Goal: Information Seeking & Learning: Learn about a topic

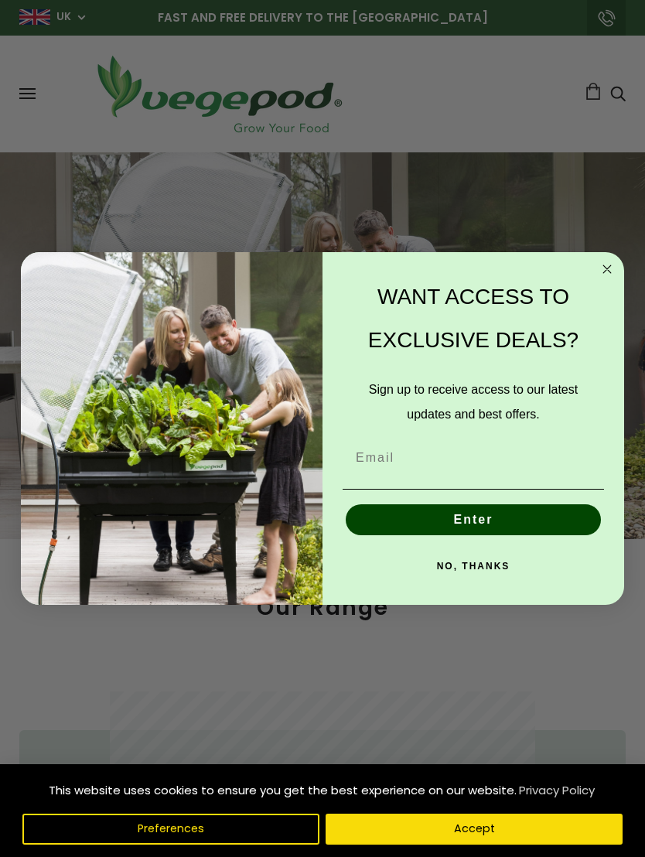
click at [612, 270] on circle "Close dialog" at bounding box center [607, 269] width 18 height 18
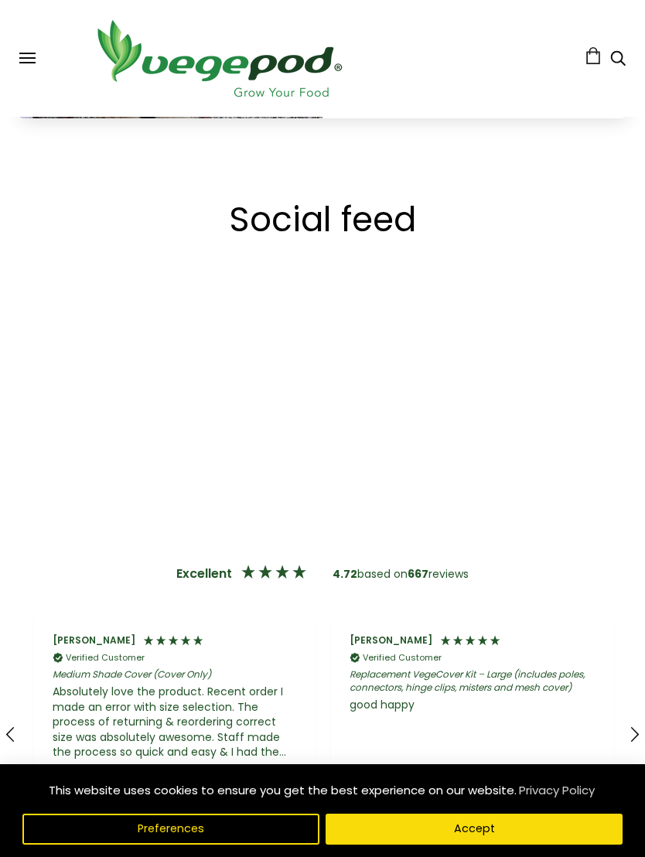
scroll to position [3122, 0]
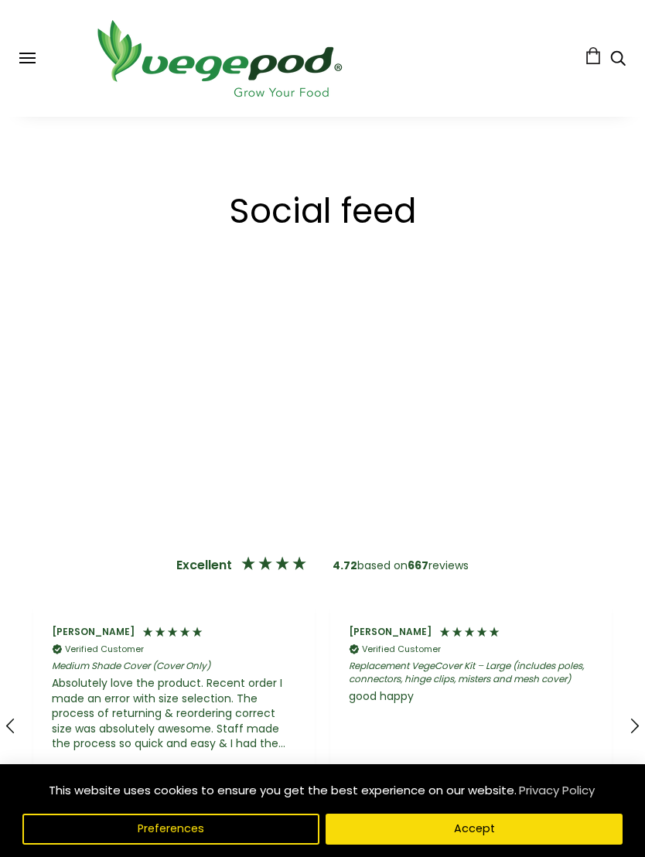
click at [513, 844] on button "Accept" at bounding box center [473, 828] width 297 height 31
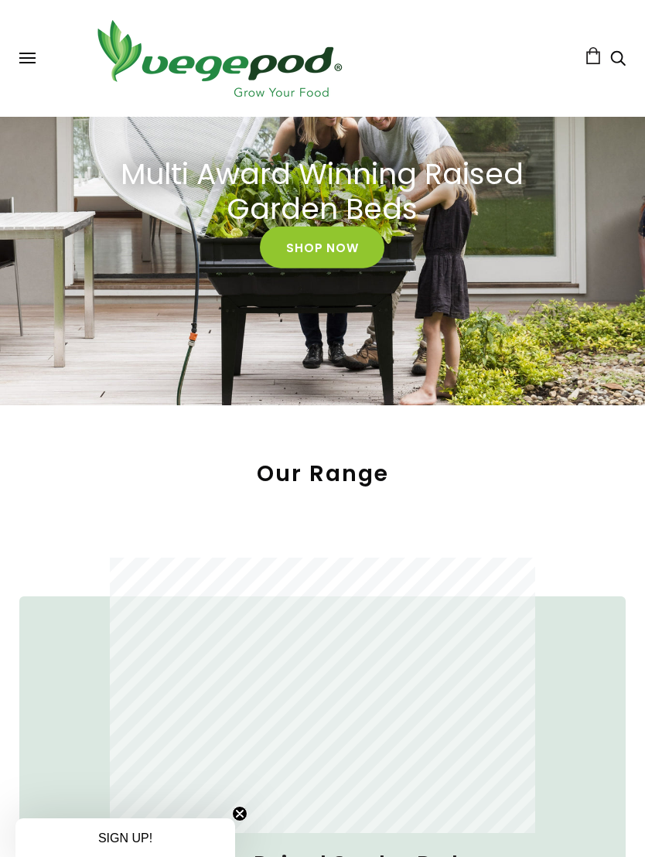
scroll to position [0, 0]
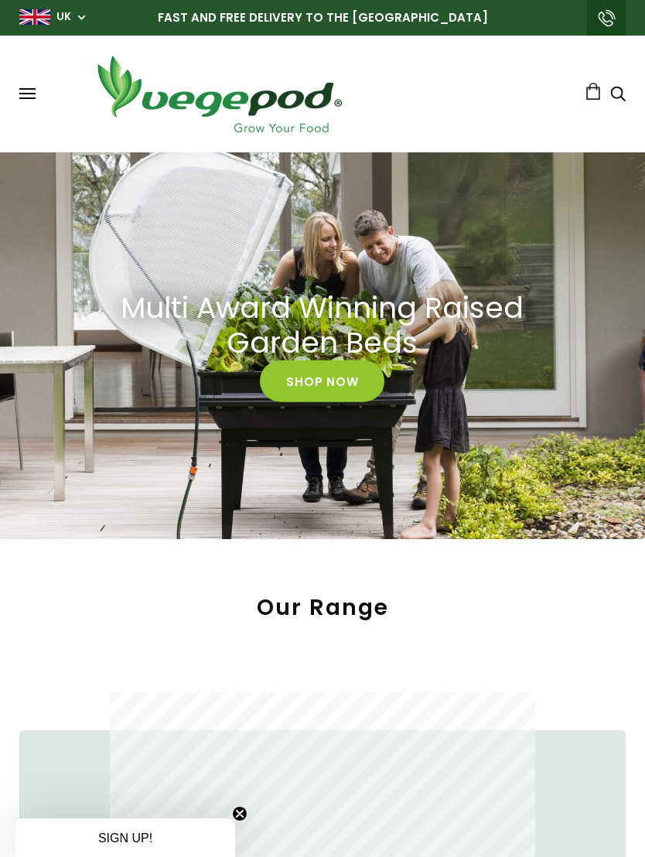
click at [367, 380] on link "Shop Now" at bounding box center [322, 381] width 124 height 42
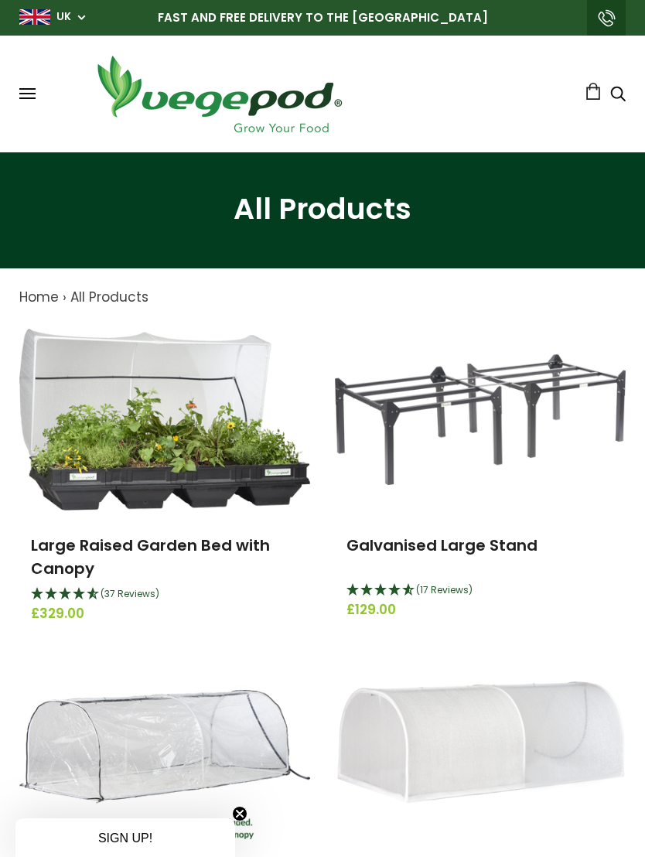
click at [250, 549] on link "Large Raised Garden Bed with Canopy" at bounding box center [150, 556] width 239 height 45
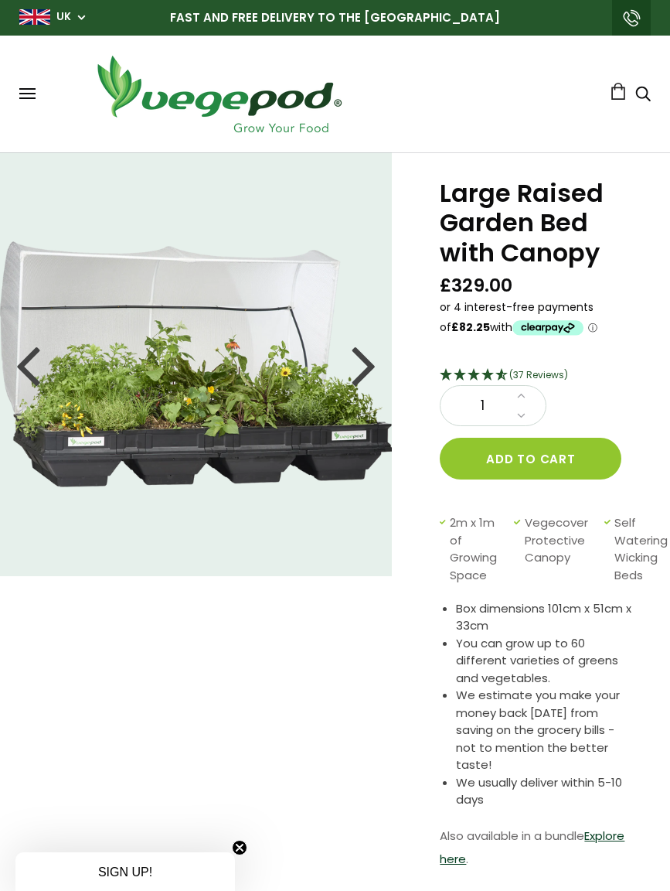
click at [370, 363] on div at bounding box center [364, 364] width 25 height 70
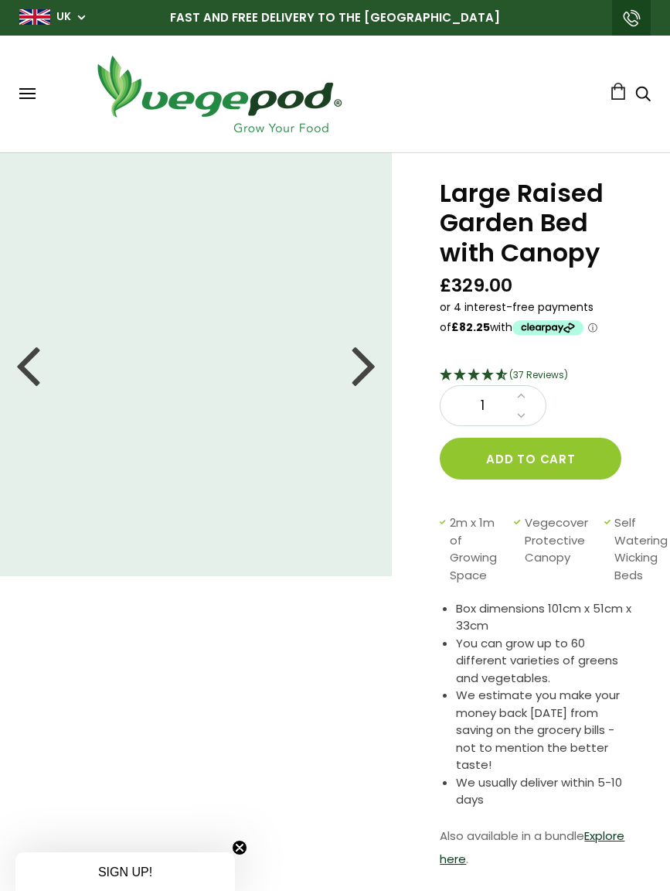
click at [366, 377] on div at bounding box center [364, 364] width 25 height 70
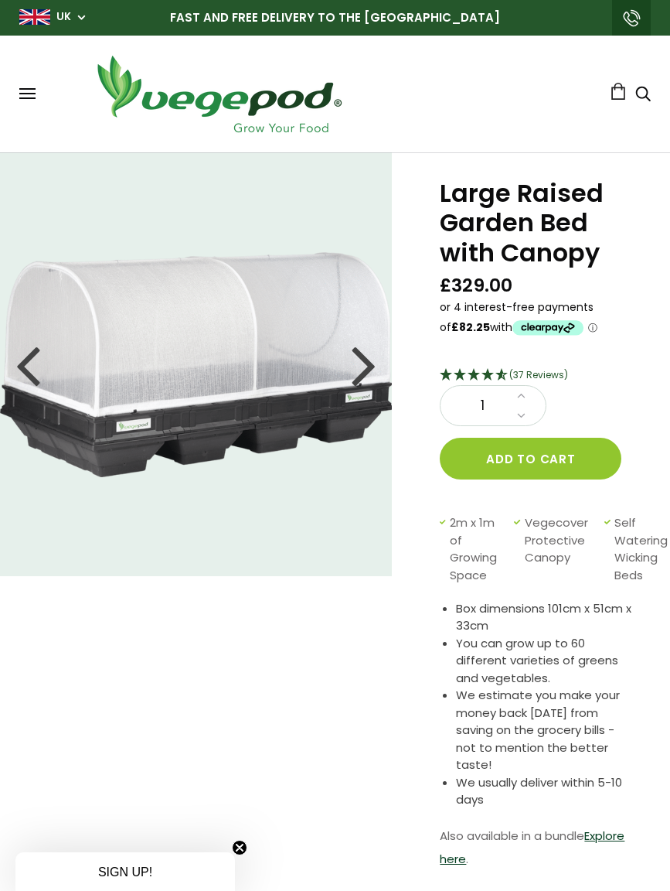
click at [366, 365] on div at bounding box center [364, 364] width 25 height 70
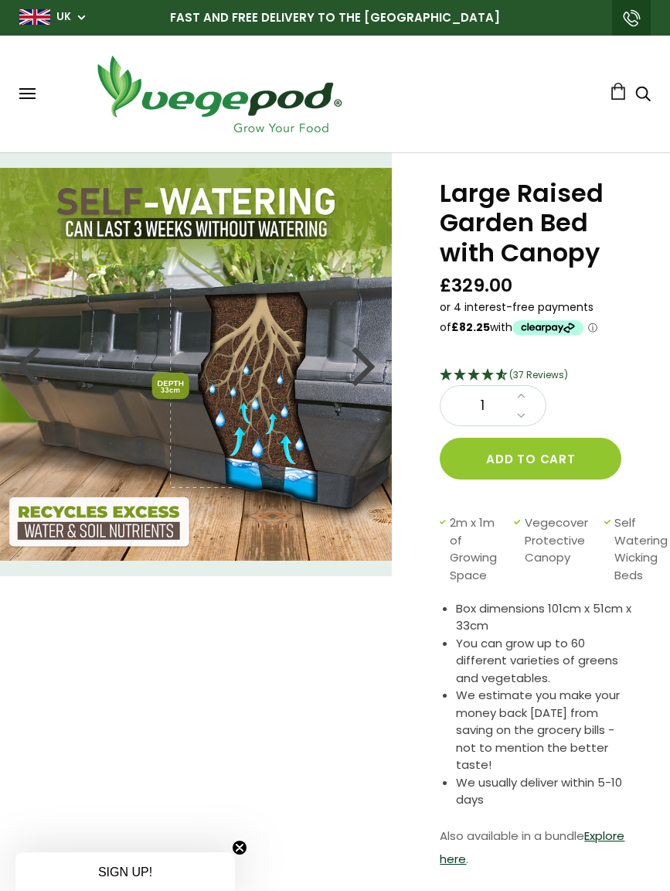
click at [363, 366] on div at bounding box center [364, 364] width 25 height 70
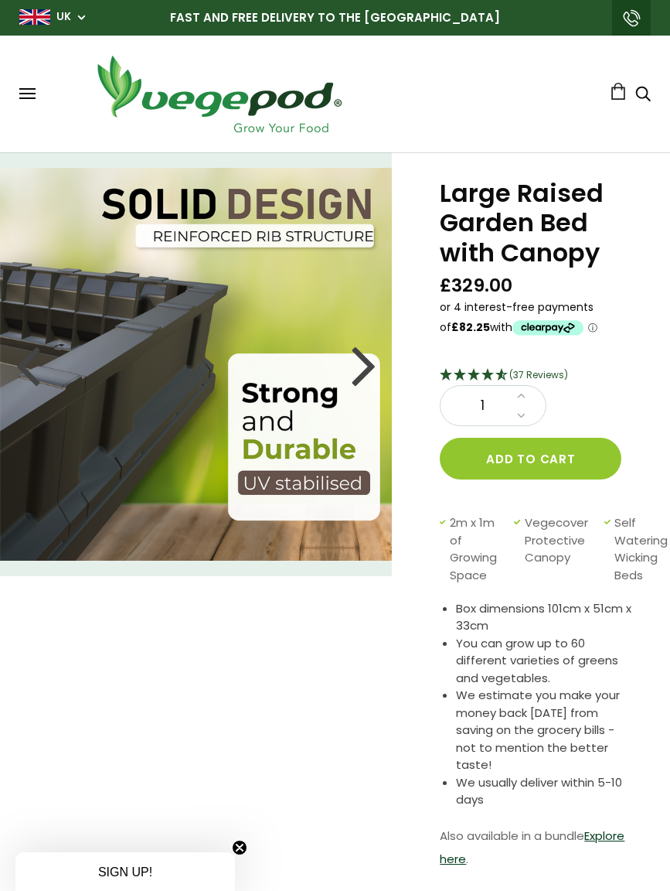
click at [362, 369] on div at bounding box center [364, 364] width 25 height 70
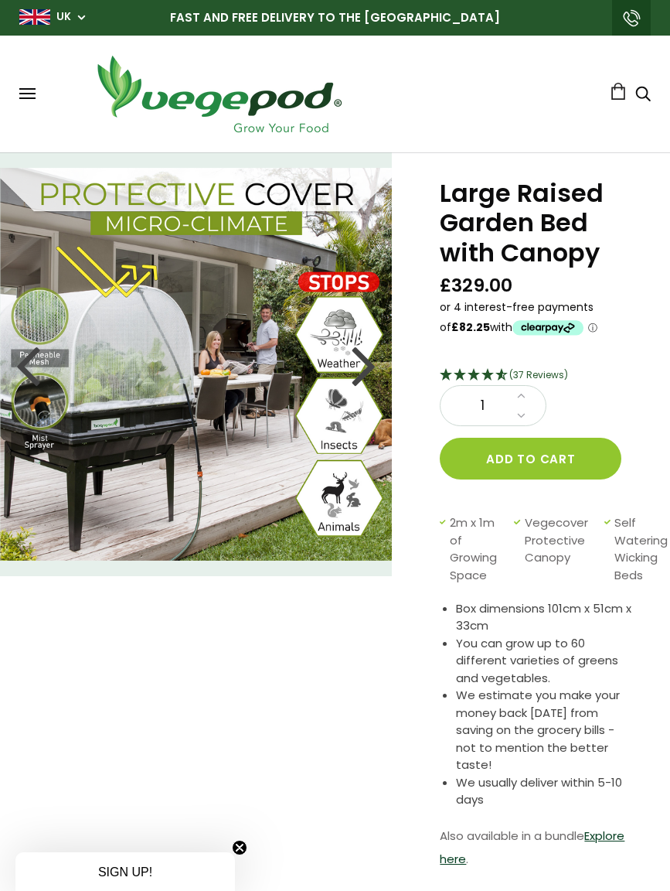
click at [368, 367] on div at bounding box center [364, 364] width 25 height 70
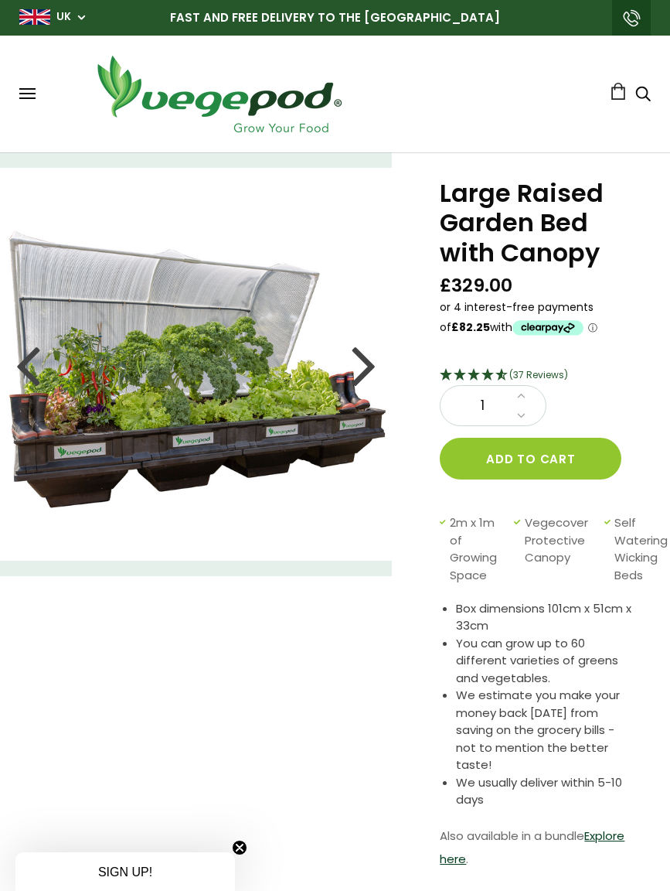
click at [32, 374] on div at bounding box center [27, 364] width 25 height 70
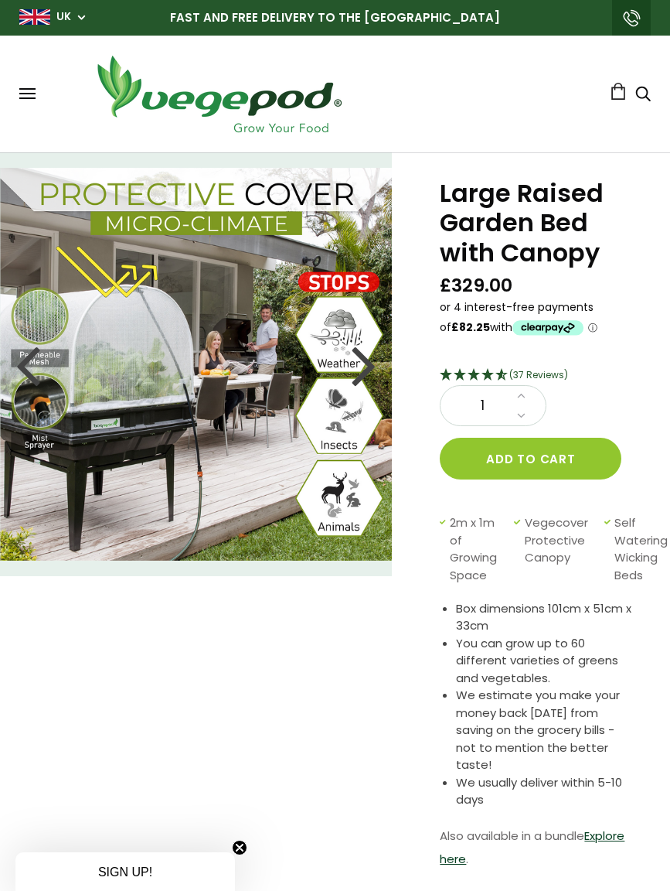
click at [372, 374] on div at bounding box center [364, 364] width 25 height 70
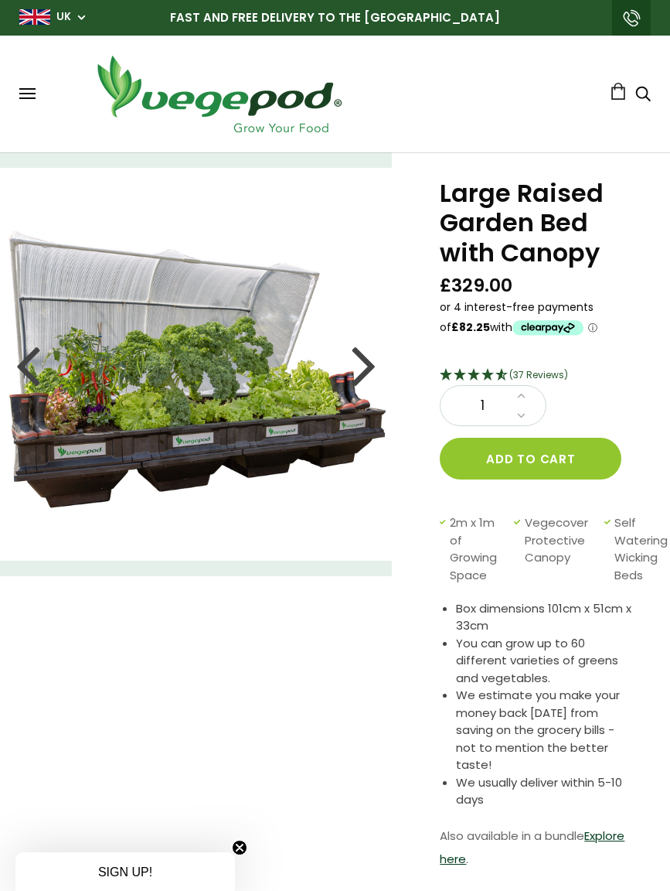
click at [380, 363] on img at bounding box center [196, 364] width 393 height 393
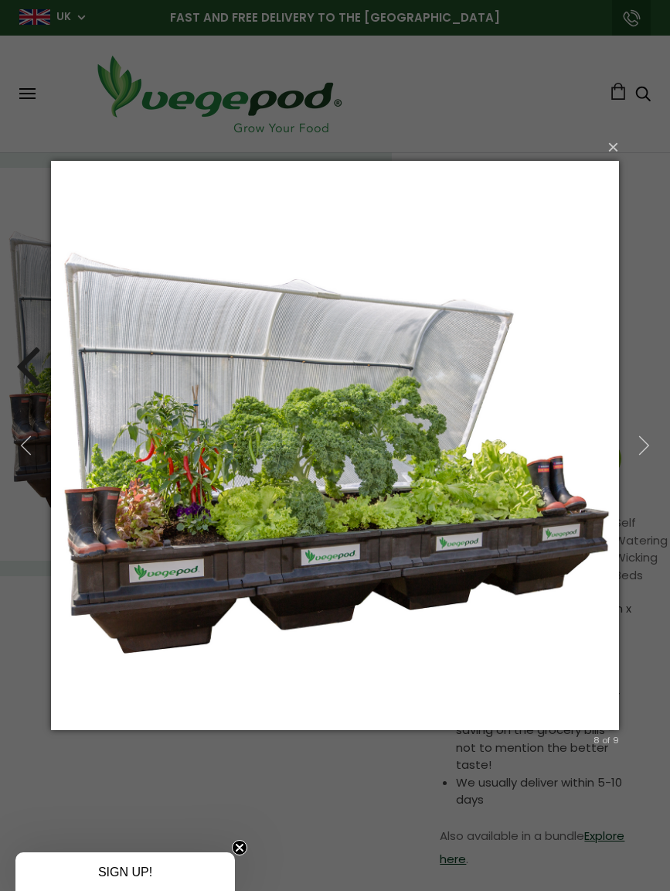
click at [662, 439] on button "button" at bounding box center [644, 446] width 53 height 64
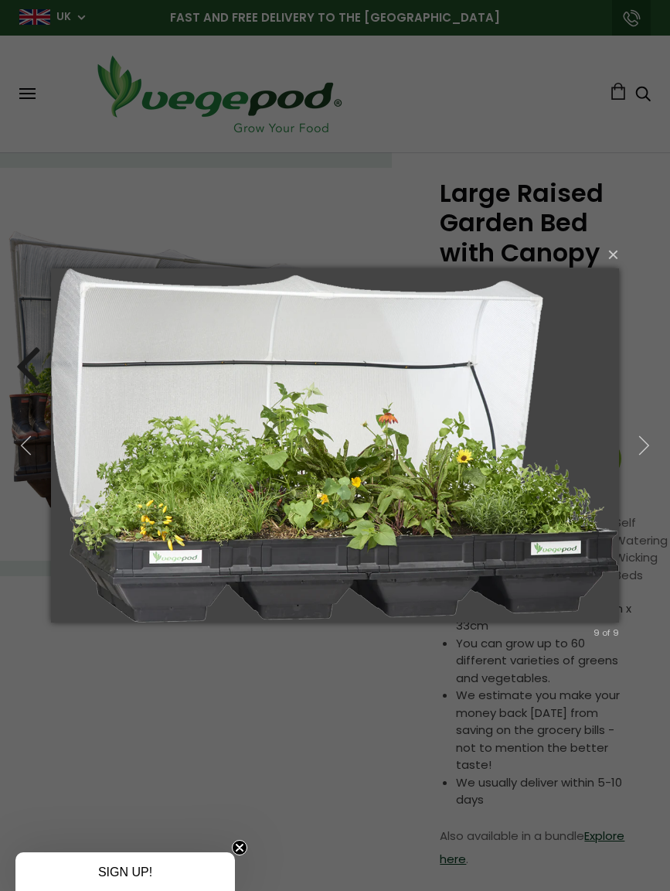
click at [659, 450] on button "button" at bounding box center [644, 446] width 53 height 64
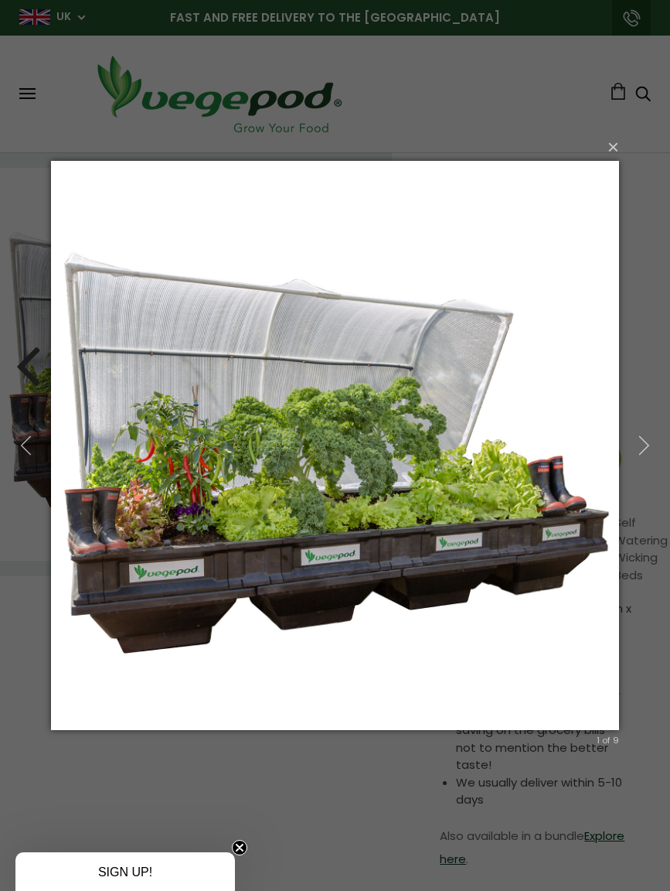
click at [647, 438] on icon "button" at bounding box center [644, 445] width 21 height 21
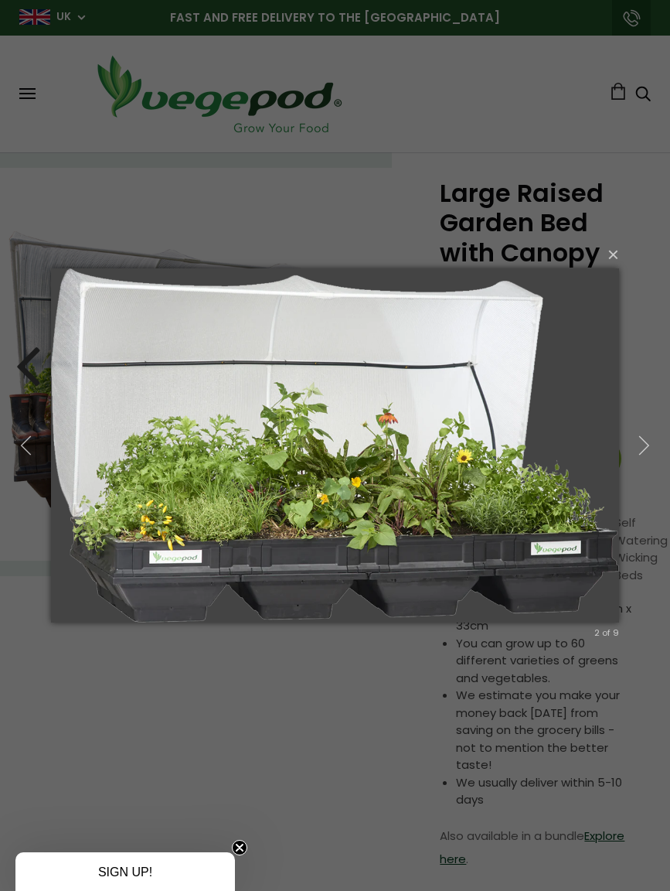
click at [657, 441] on button "button" at bounding box center [644, 446] width 53 height 64
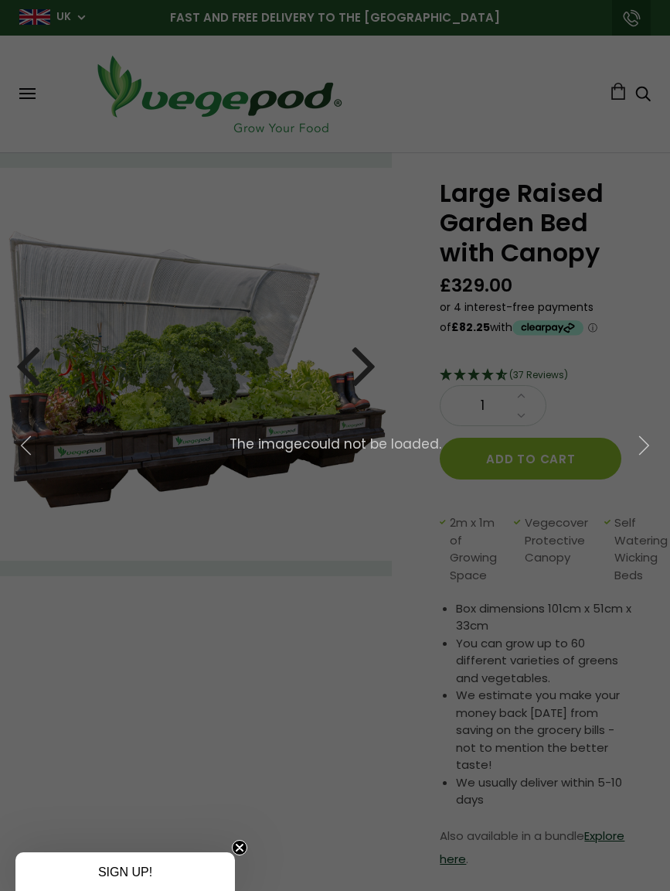
click at [653, 448] on icon "button" at bounding box center [644, 445] width 21 height 21
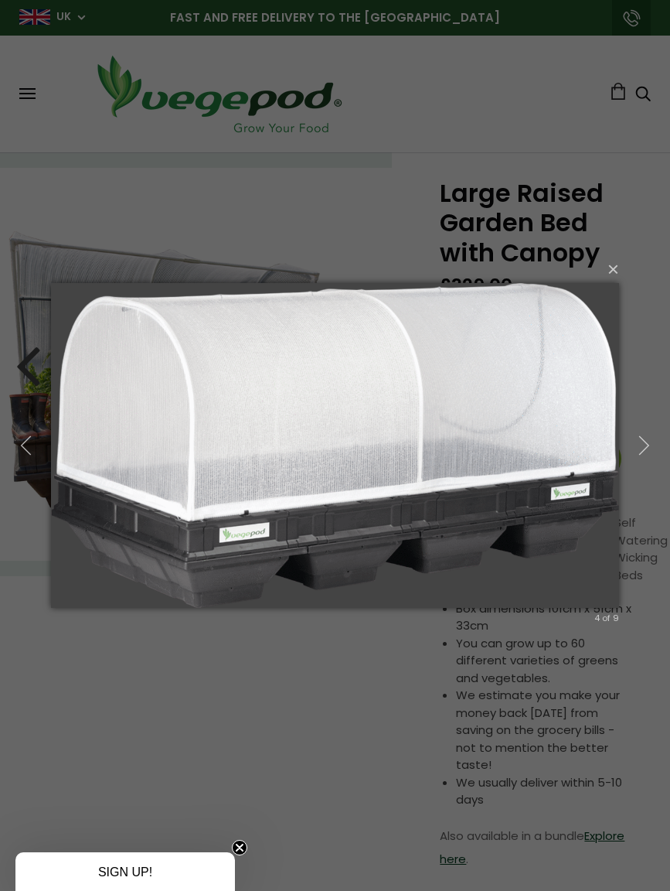
click at [615, 267] on button "×" at bounding box center [340, 269] width 568 height 34
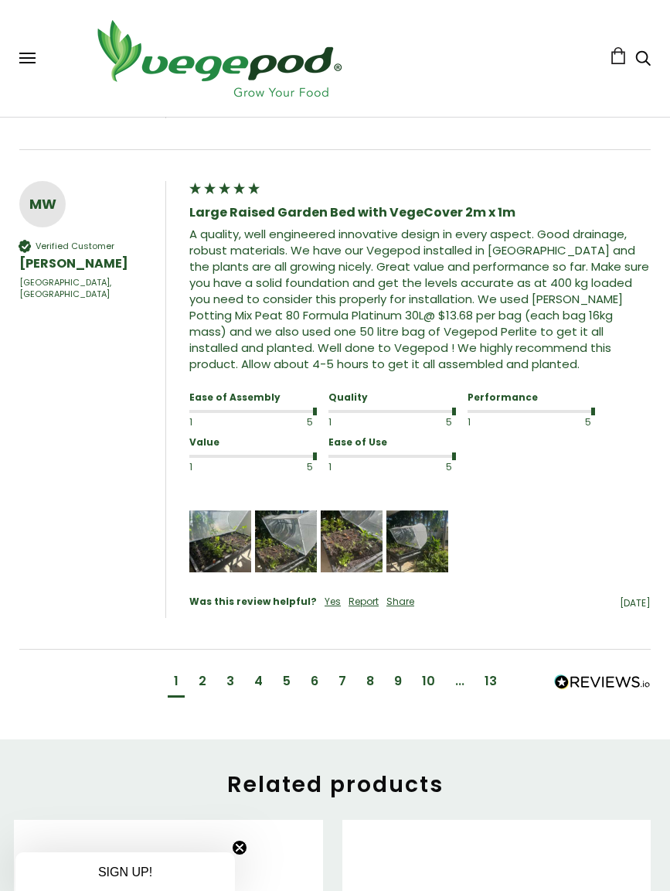
scroll to position [1994, 0]
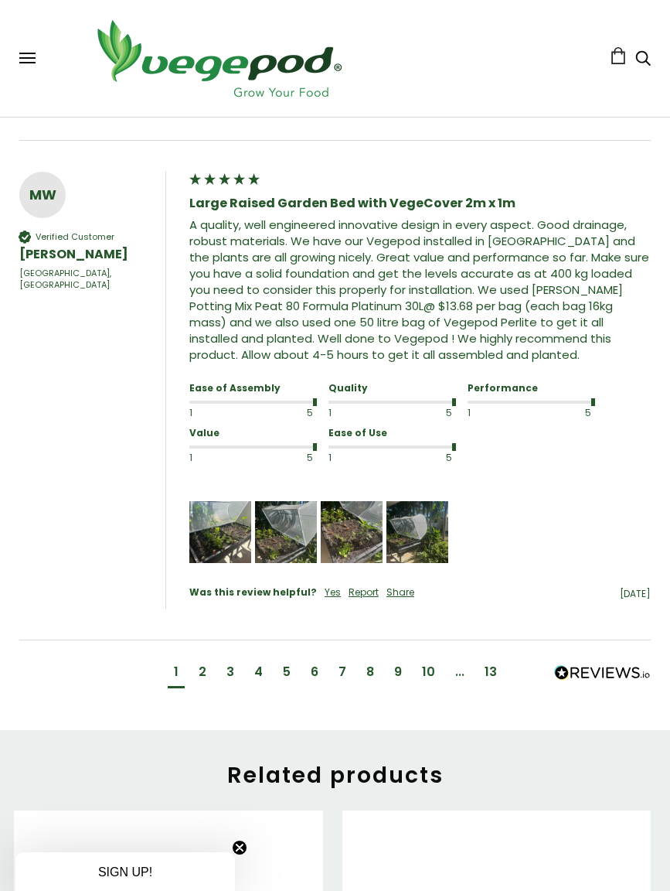
click at [237, 545] on img "Media uploaded by this customer." at bounding box center [220, 532] width 62 height 62
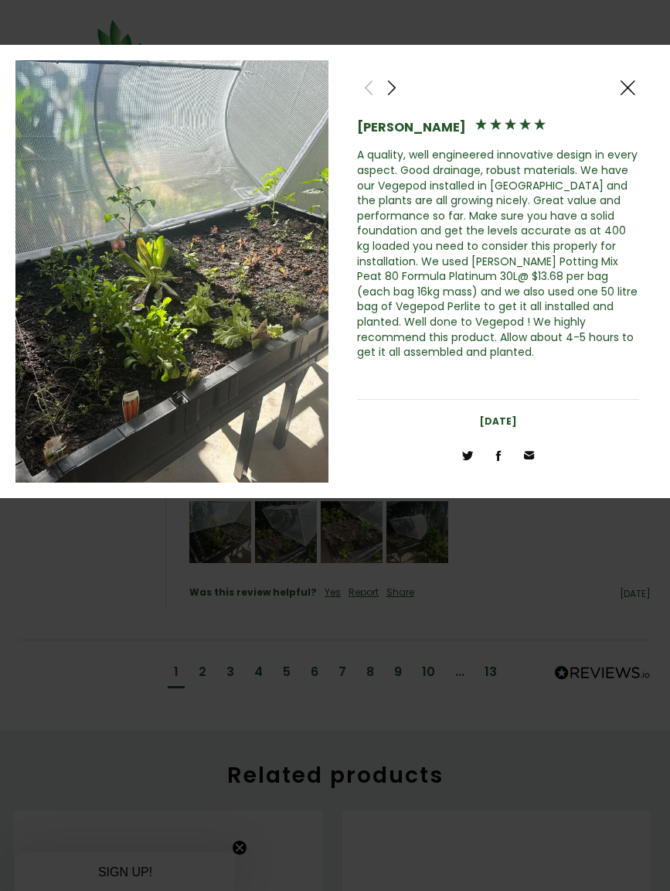
click at [399, 89] on span at bounding box center [392, 87] width 19 height 19
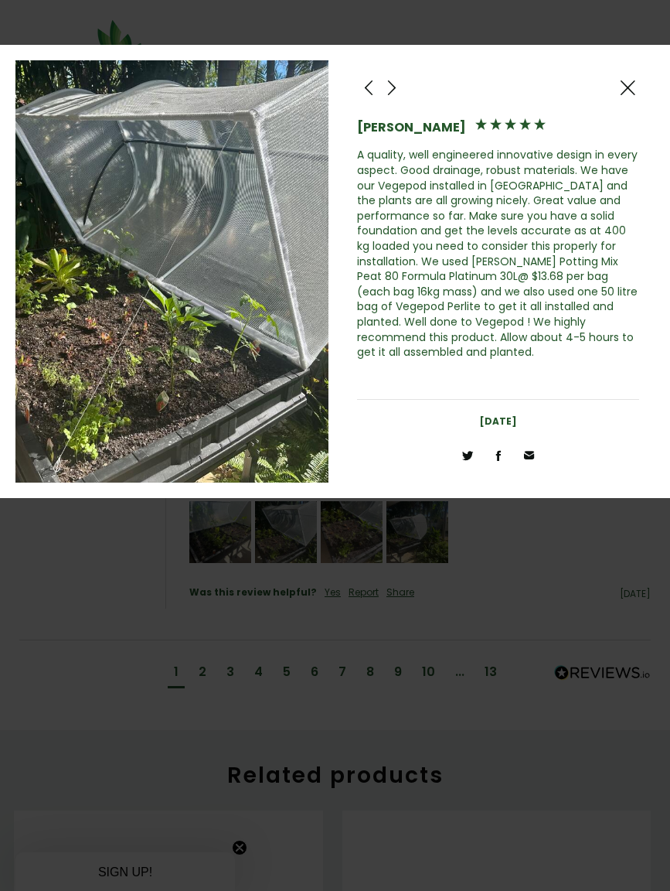
click at [390, 94] on span at bounding box center [392, 87] width 19 height 19
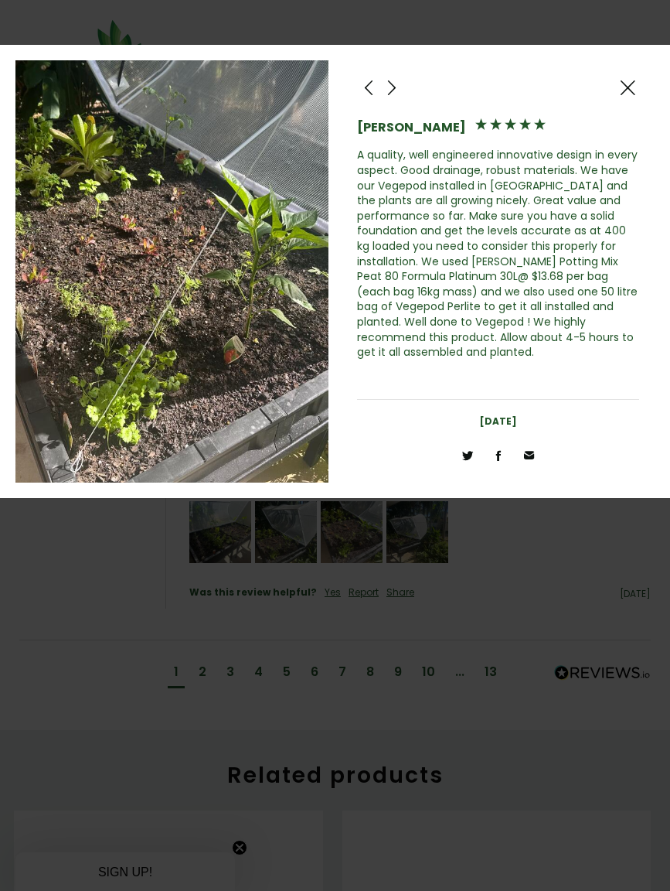
click at [394, 89] on span at bounding box center [392, 87] width 19 height 19
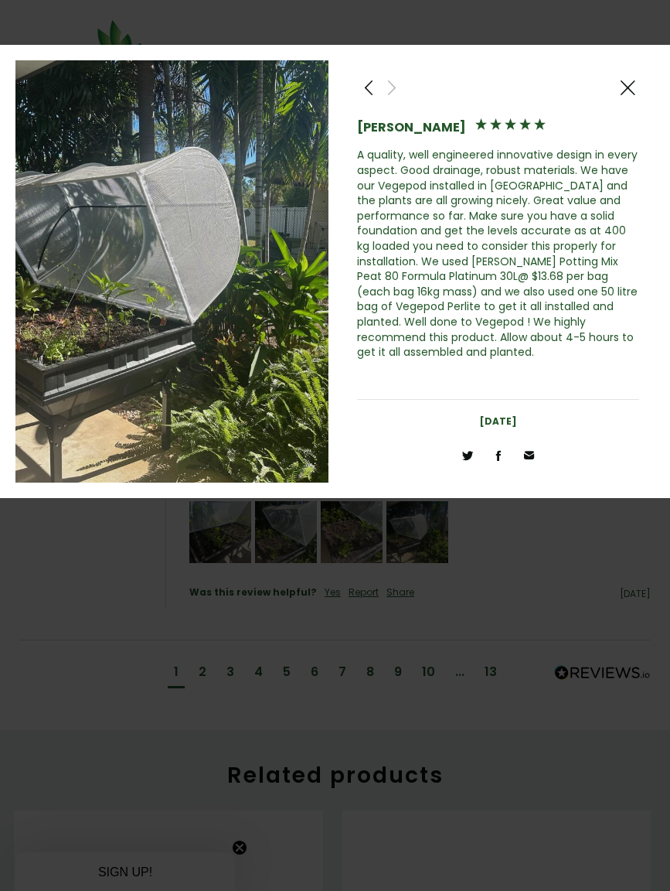
click at [632, 97] on span at bounding box center [627, 87] width 19 height 19
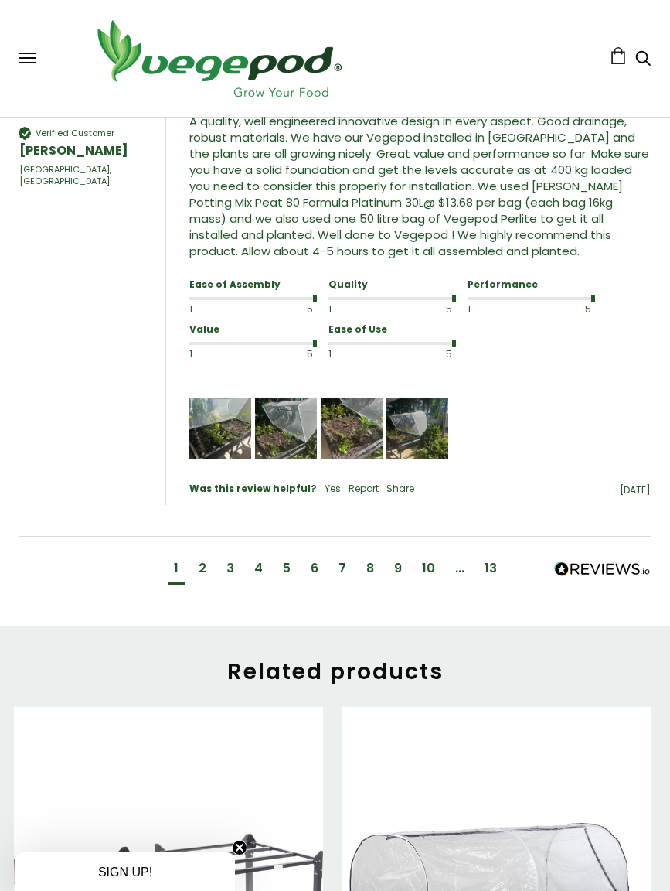
scroll to position [2100, 0]
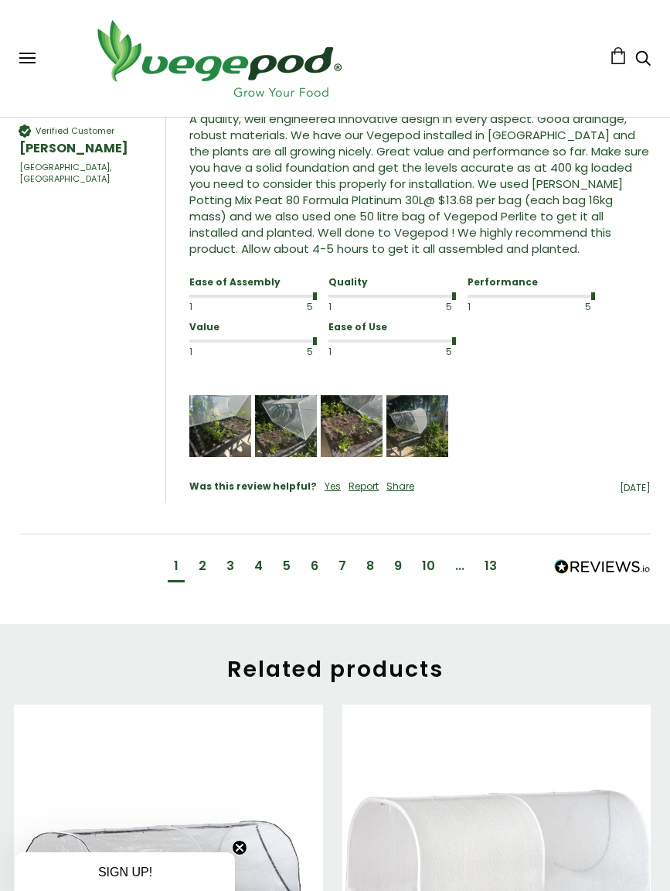
click at [202, 574] on div "2" at bounding box center [203, 565] width 8 height 17
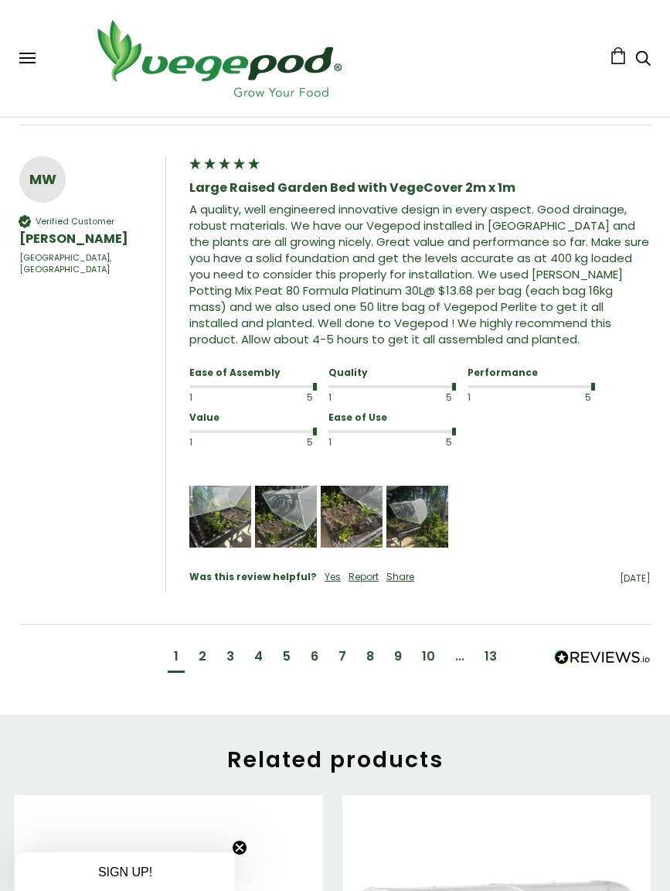
scroll to position [1365, 0]
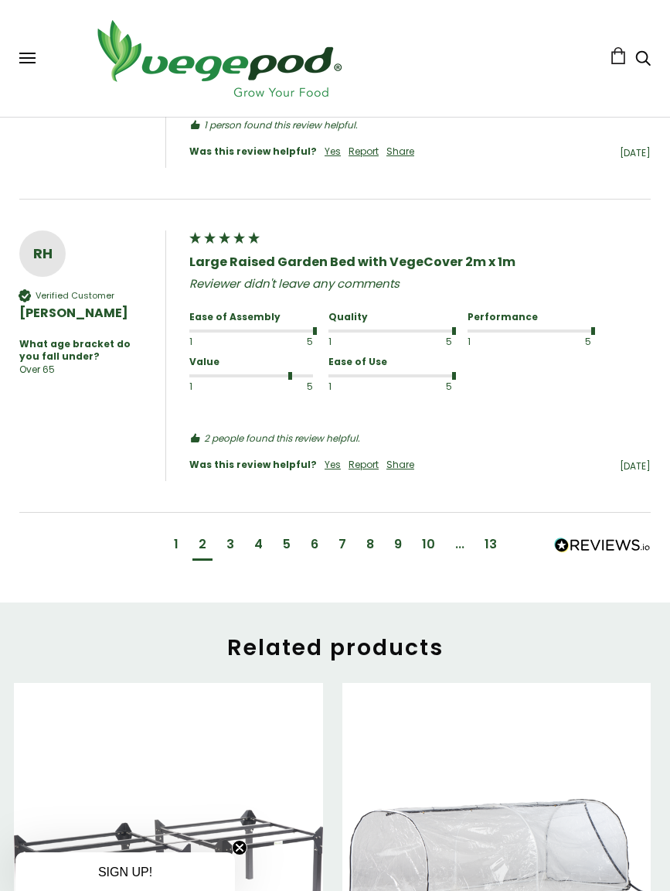
click at [234, 558] on div "3" at bounding box center [230, 546] width 20 height 29
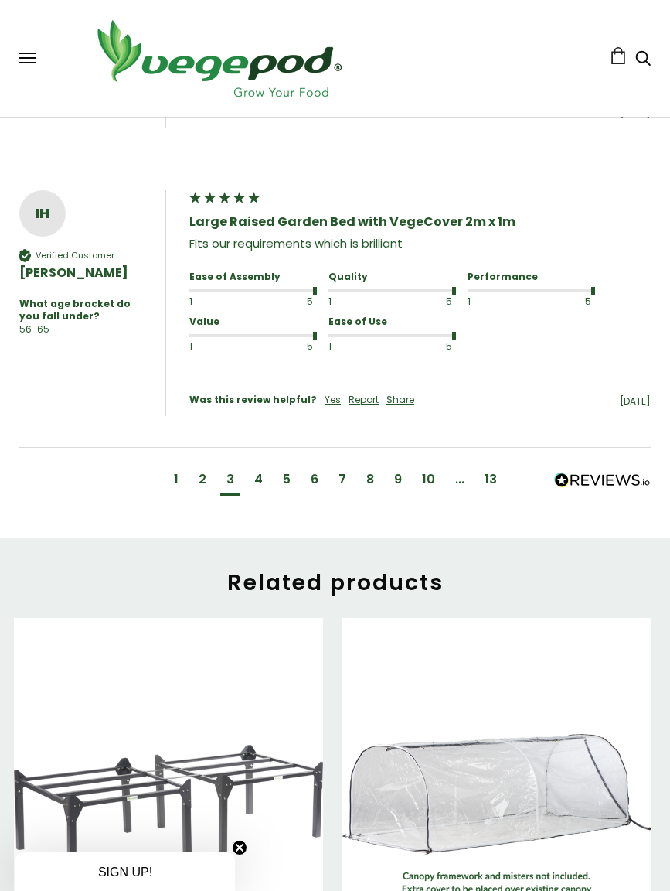
scroll to position [2075, 0]
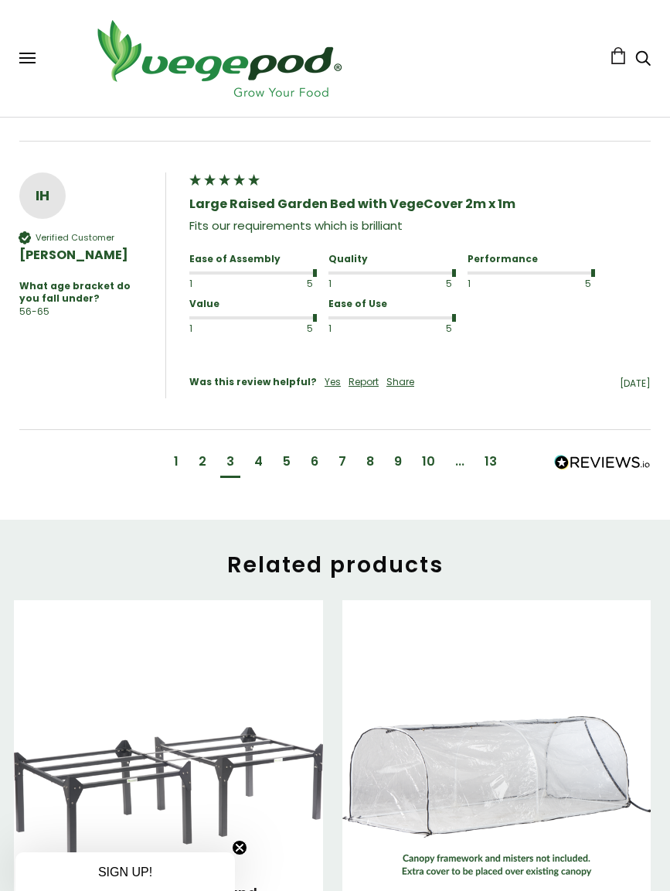
click at [264, 471] on div "4" at bounding box center [258, 463] width 21 height 29
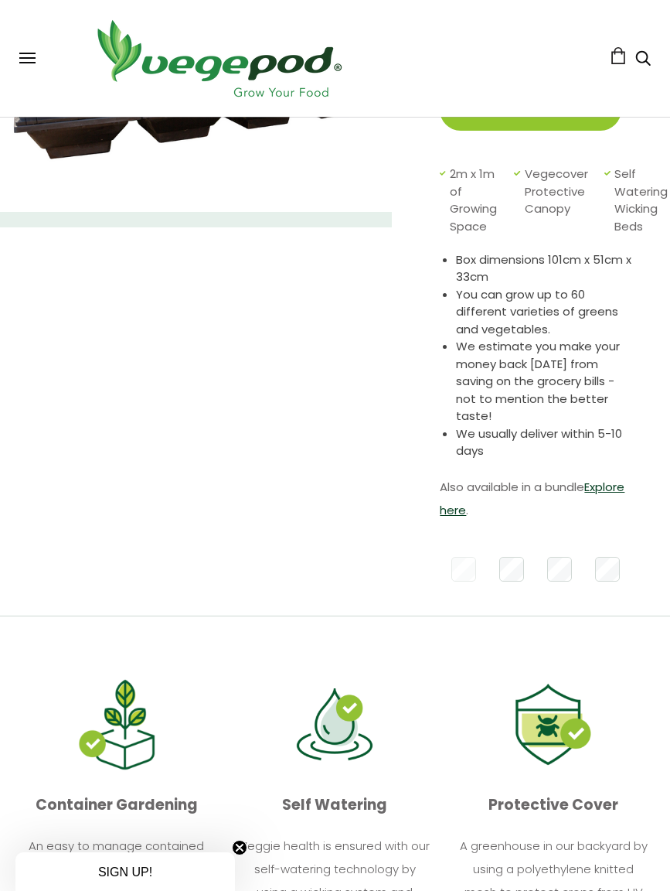
scroll to position [0, 0]
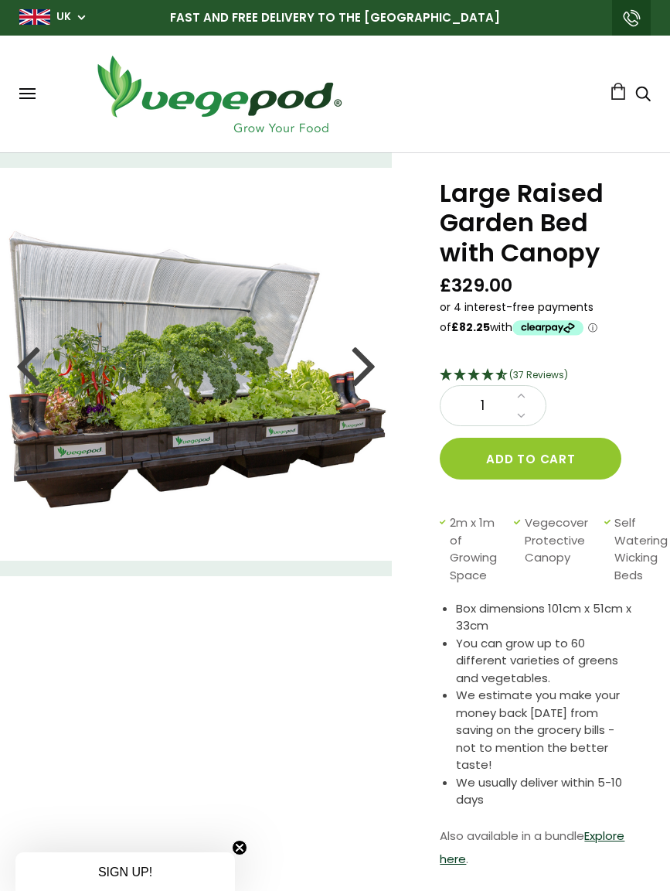
click at [292, 93] on img at bounding box center [218, 94] width 271 height 86
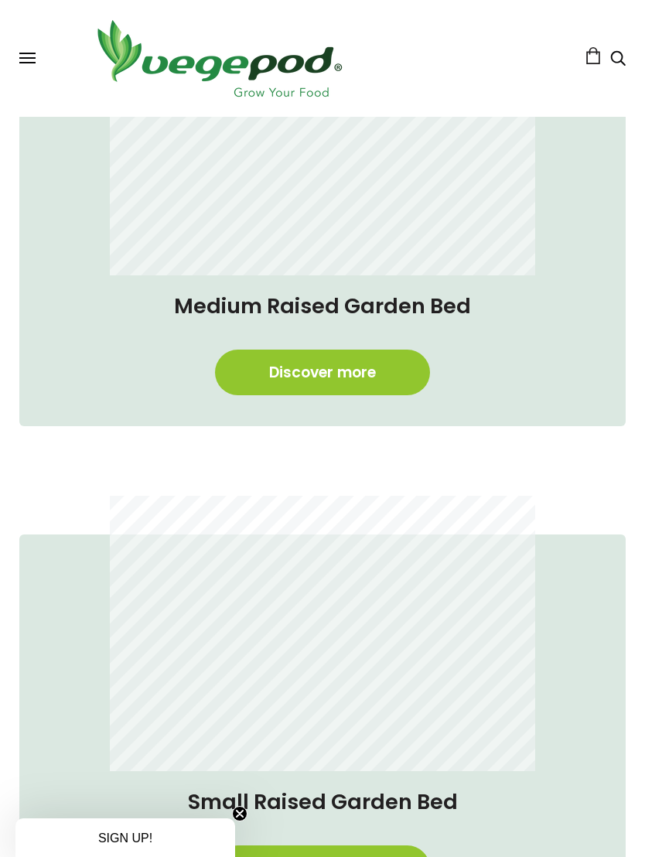
scroll to position [1188, 0]
click at [412, 385] on link "Discover more" at bounding box center [322, 372] width 215 height 46
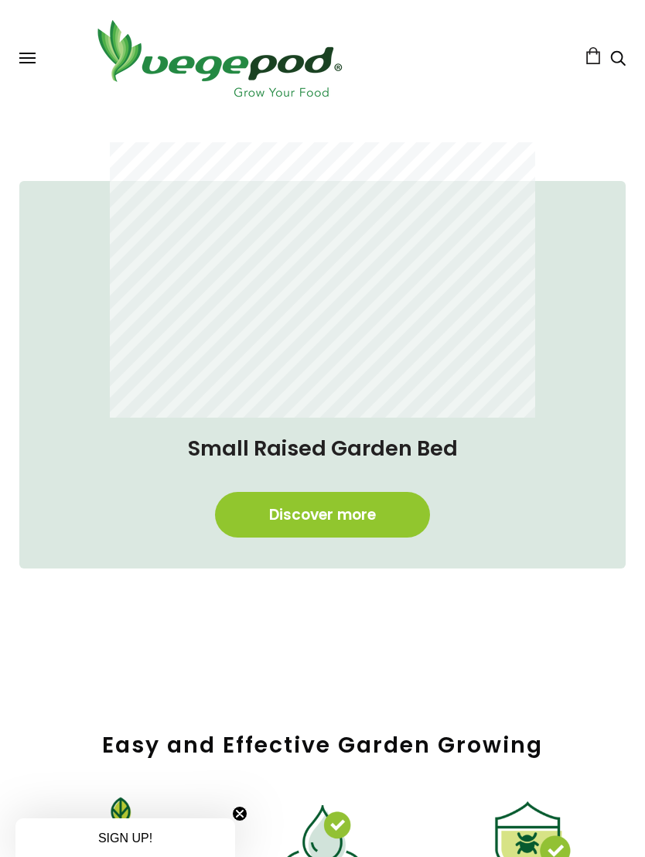
scroll to position [1569, 0]
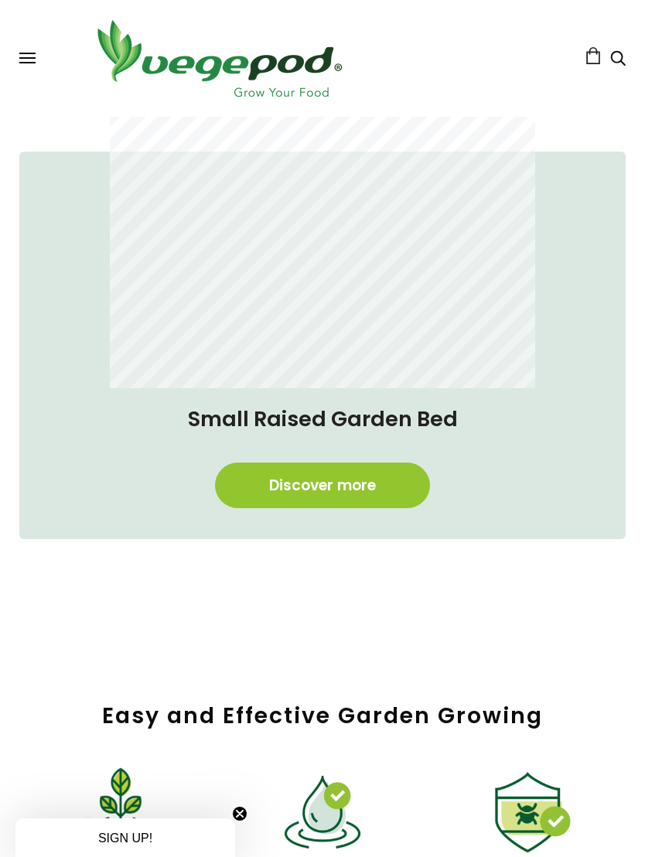
click at [386, 494] on link "Discover more" at bounding box center [322, 485] width 215 height 46
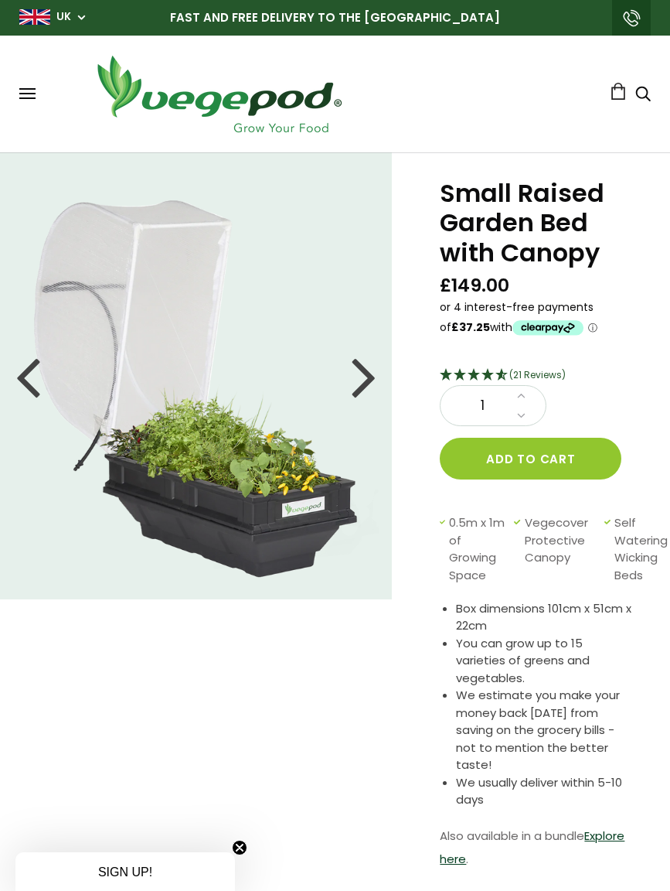
click at [33, 91] on button at bounding box center [27, 94] width 16 height 12
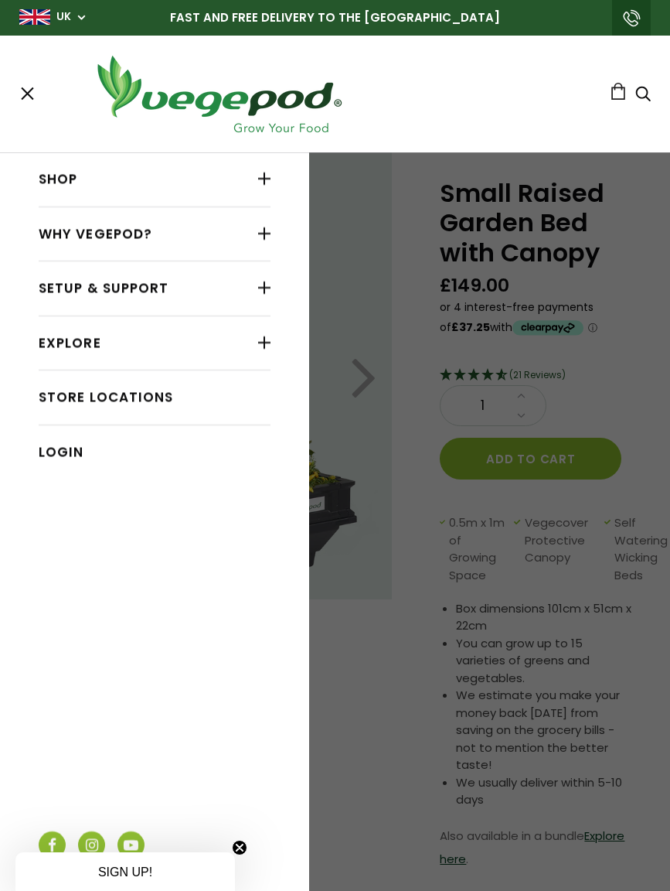
click at [267, 189] on div at bounding box center [264, 179] width 12 height 20
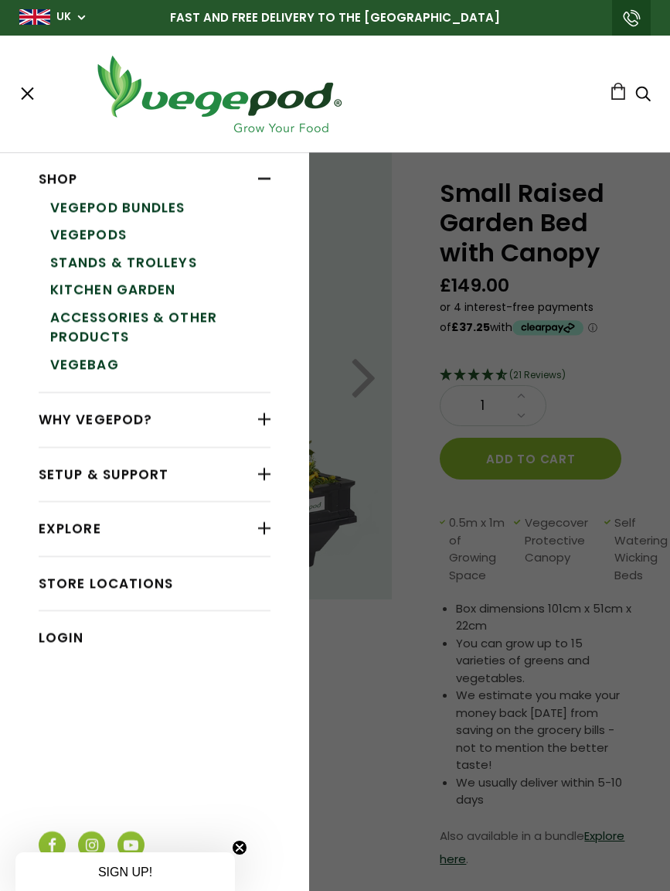
click at [179, 261] on link "Stands & Trolleys" at bounding box center [160, 263] width 220 height 28
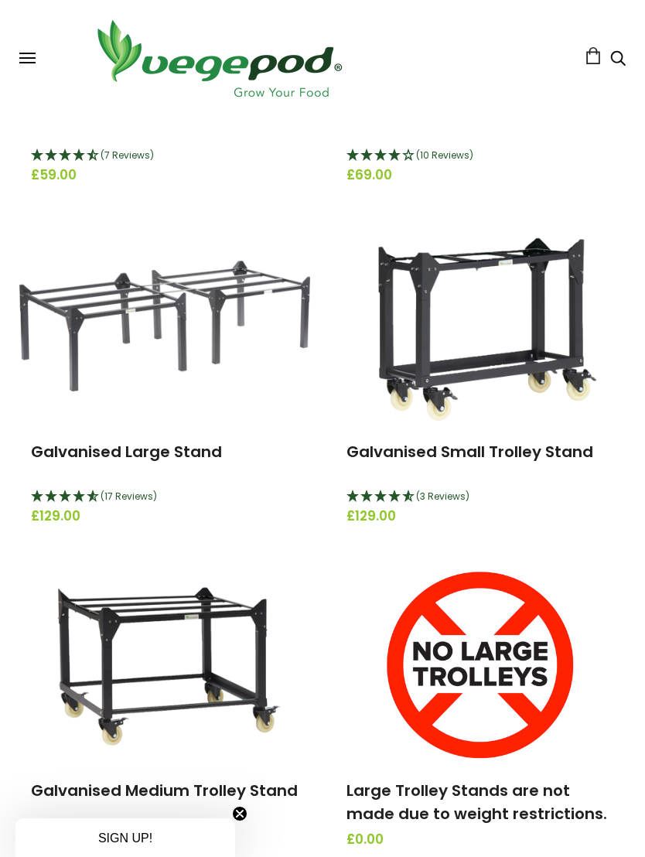
scroll to position [462, 0]
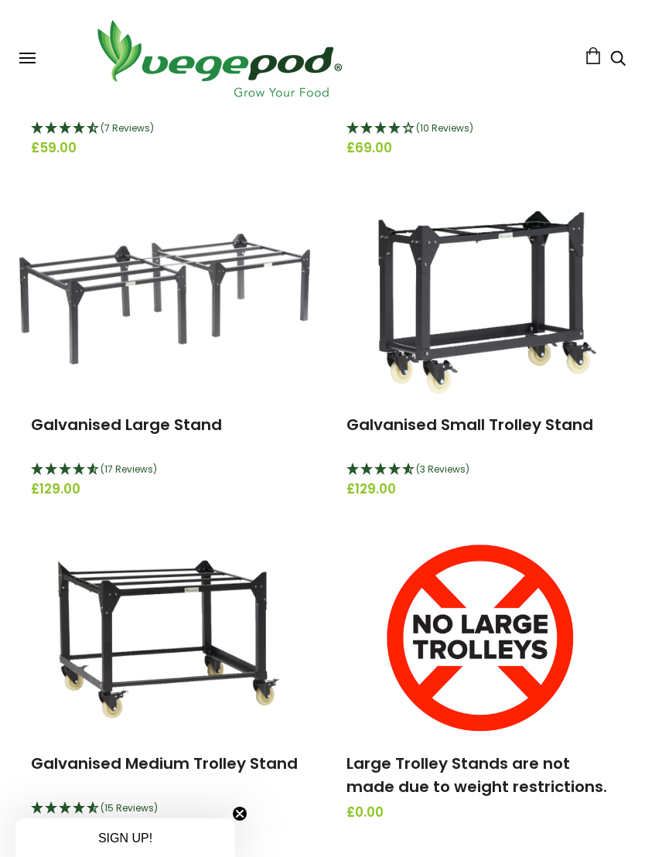
click at [285, 71] on img at bounding box center [218, 58] width 271 height 86
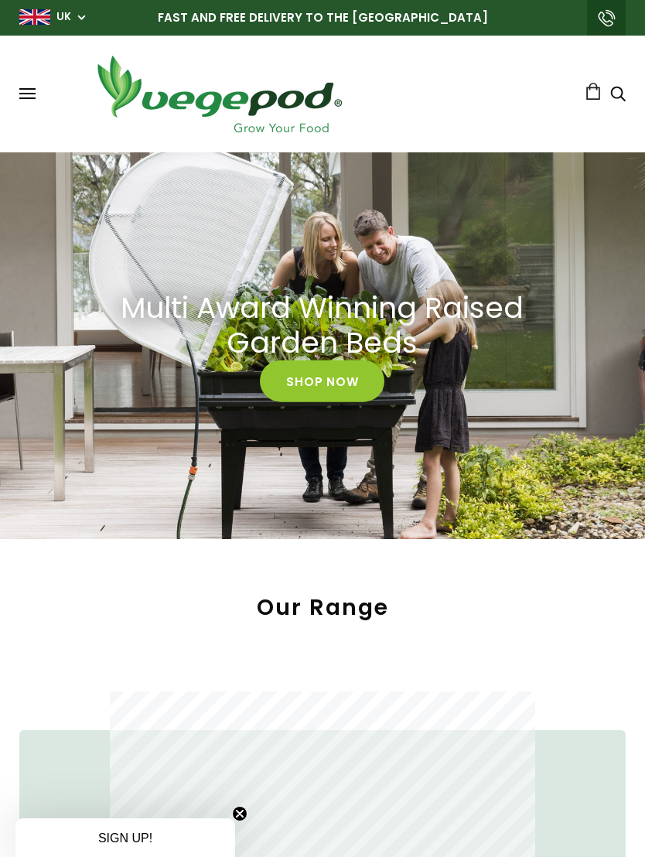
click at [34, 90] on span at bounding box center [27, 89] width 16 height 2
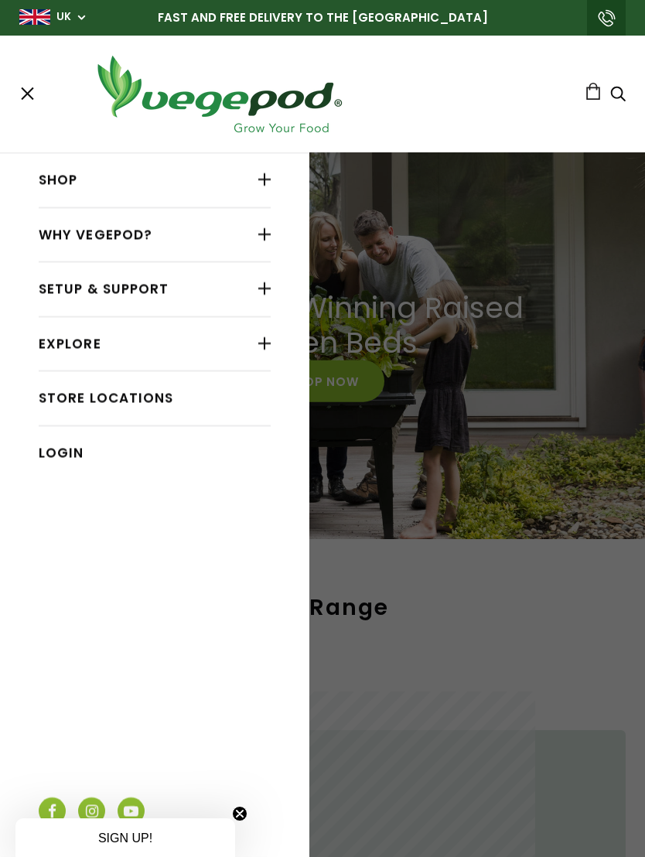
click at [315, 105] on img at bounding box center [218, 94] width 271 height 86
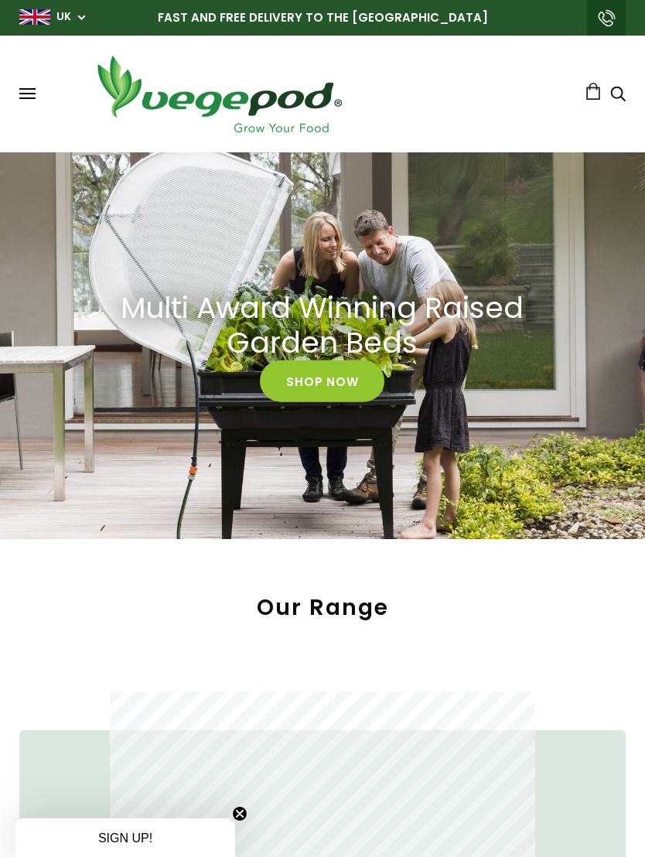
scroll to position [0, 594]
click at [28, 97] on span at bounding box center [27, 98] width 16 height 2
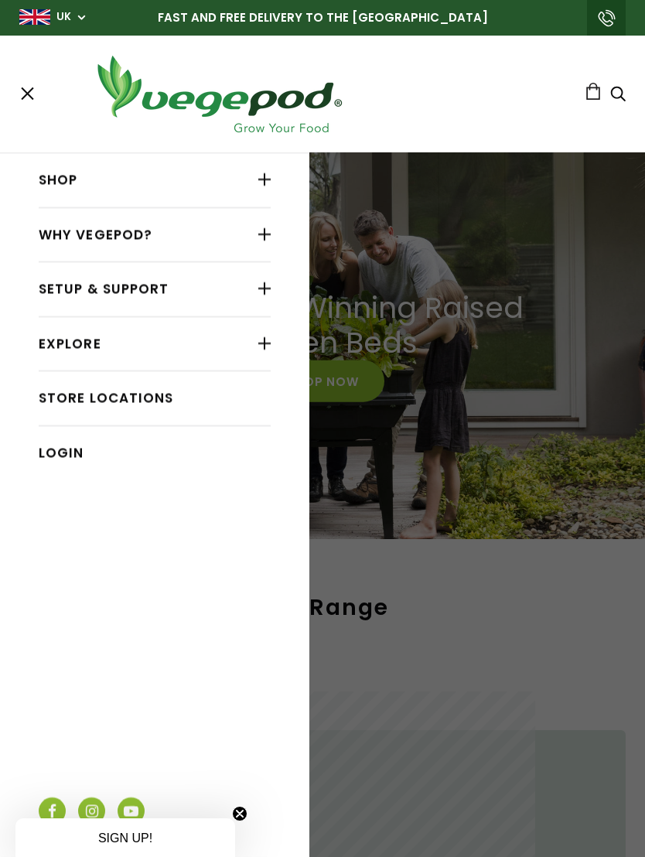
scroll to position [0, 891]
click at [148, 394] on link "Store Locations" at bounding box center [155, 397] width 232 height 29
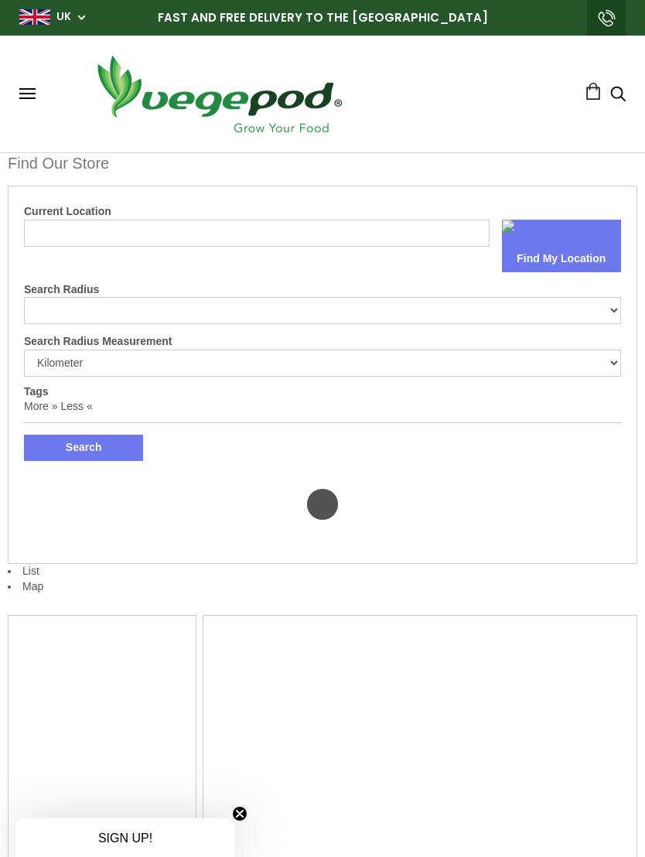
select select "m"
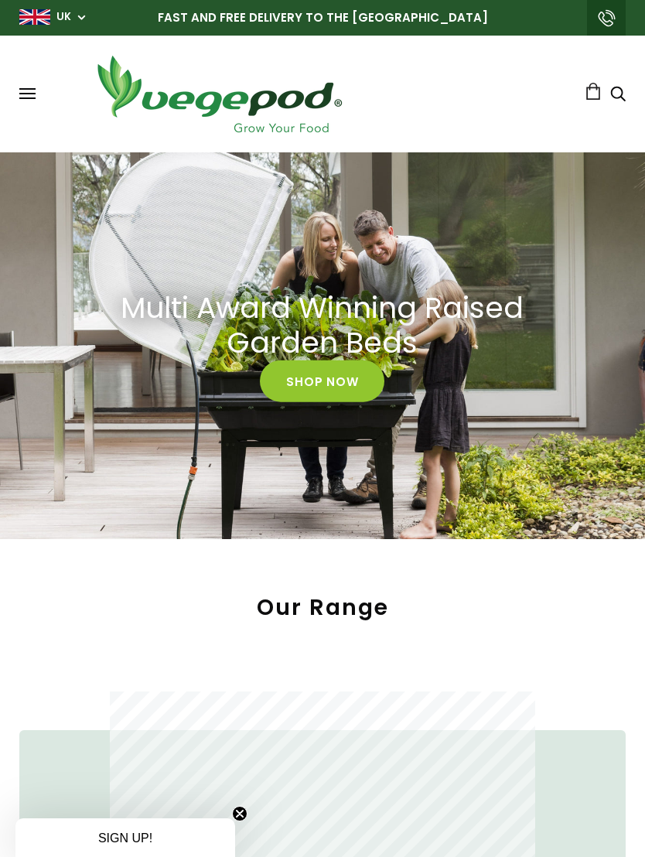
click at [31, 98] on span at bounding box center [27, 98] width 16 height 2
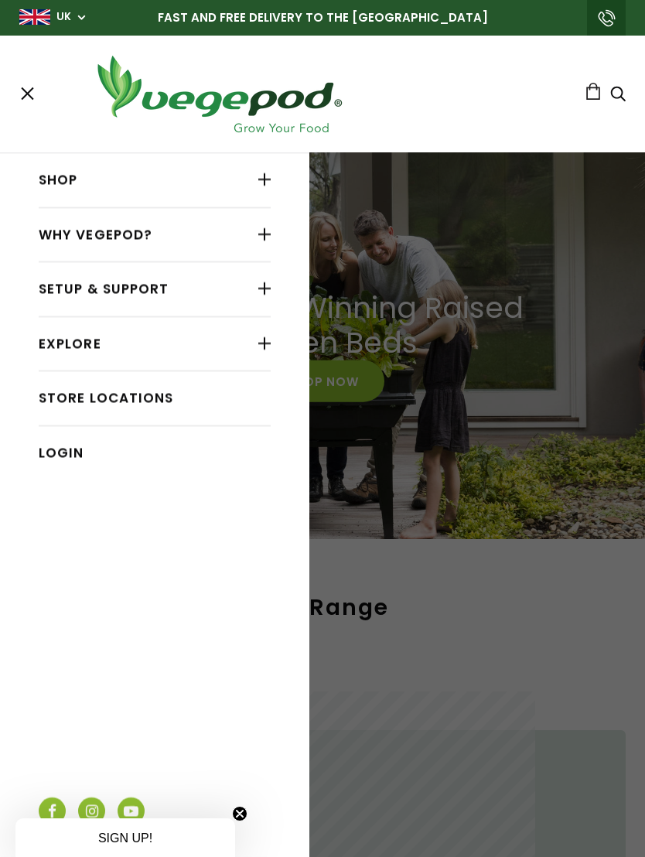
click at [265, 285] on div at bounding box center [264, 288] width 12 height 20
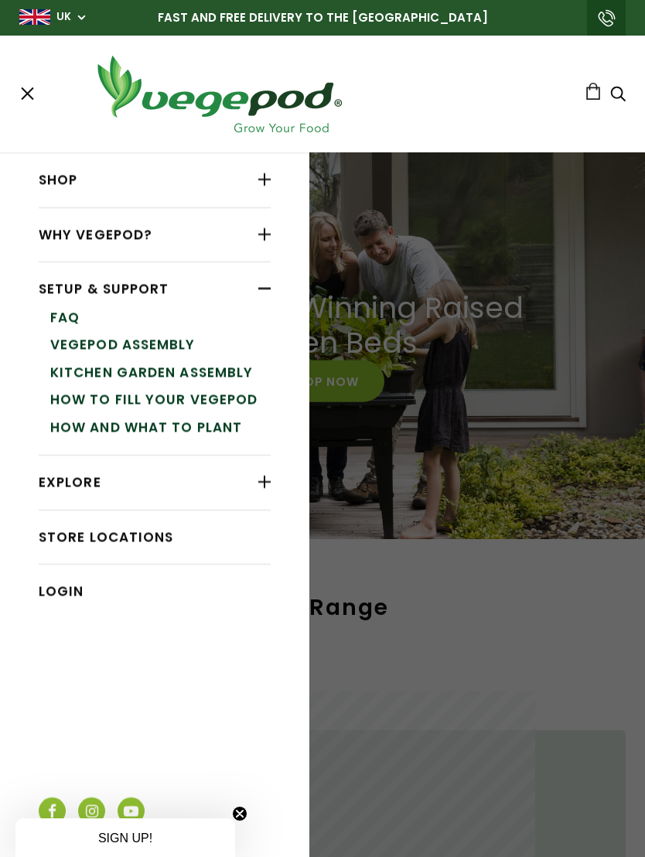
click at [235, 434] on link "How and What to Plant" at bounding box center [160, 428] width 220 height 28
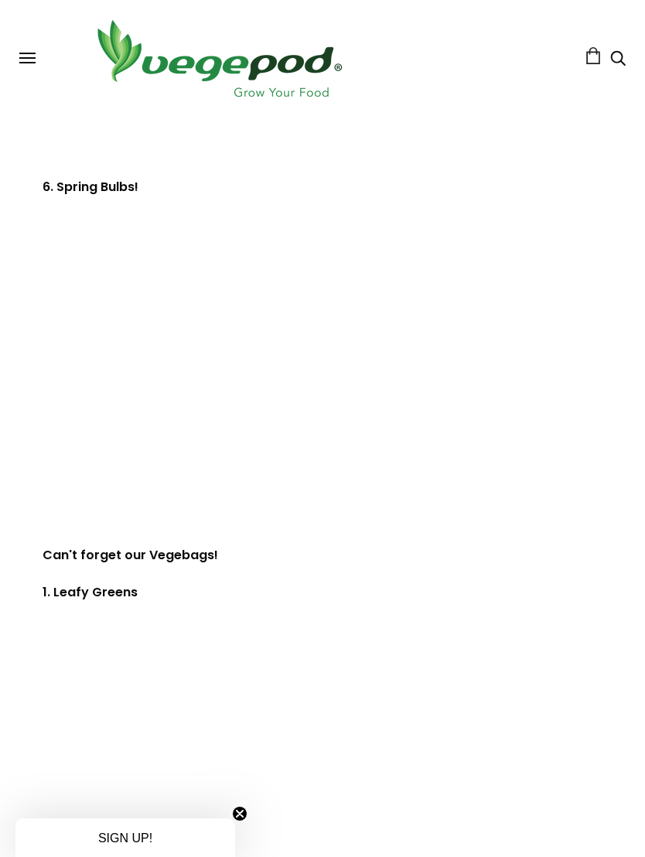
scroll to position [2680, 0]
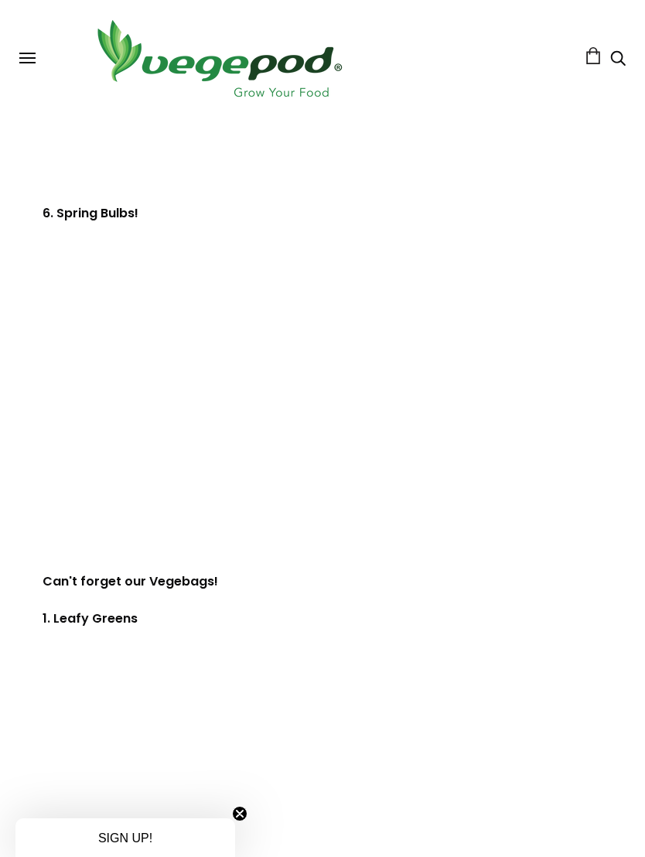
click at [32, 63] on span at bounding box center [27, 63] width 16 height 2
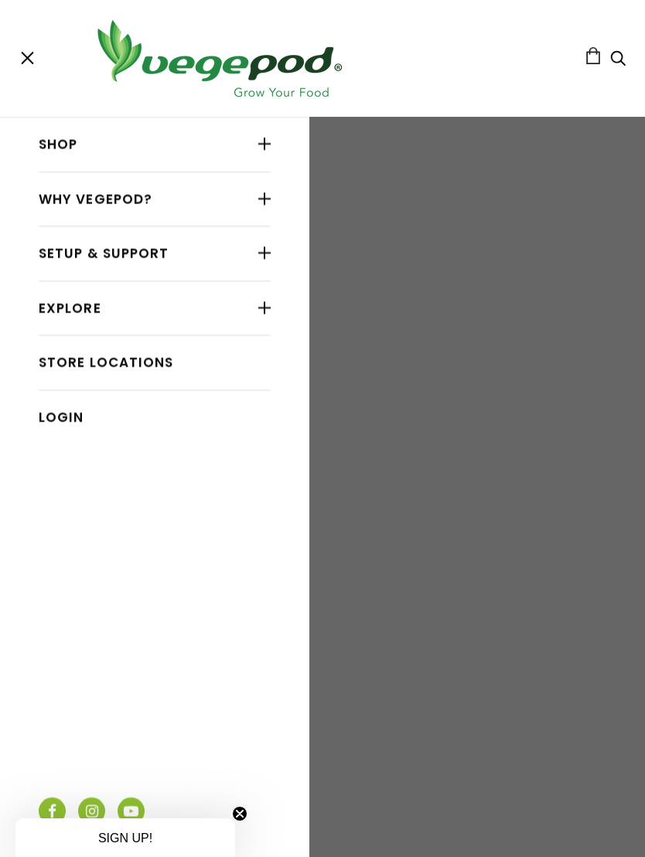
click at [267, 201] on div at bounding box center [264, 199] width 12 height 20
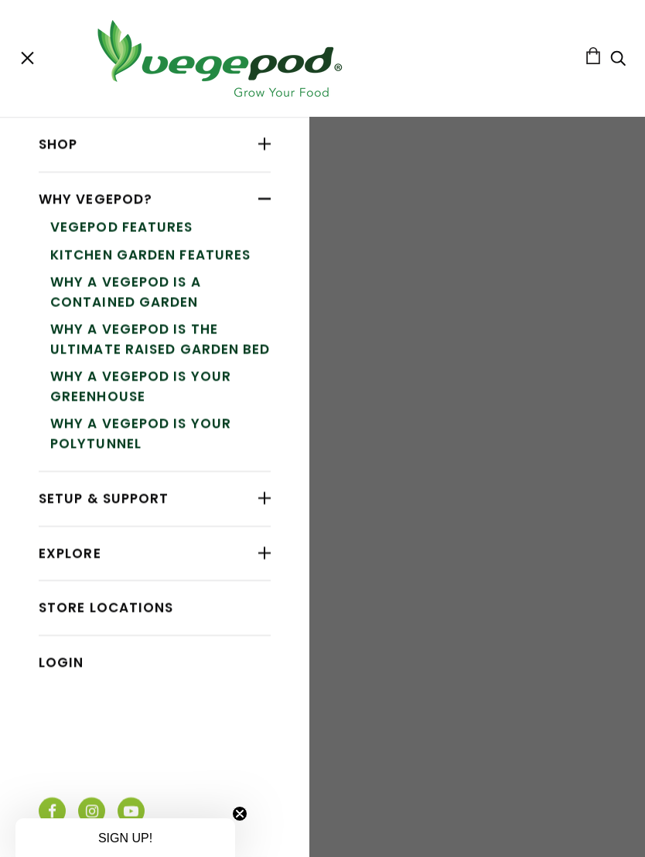
click at [268, 495] on div at bounding box center [264, 498] width 12 height 20
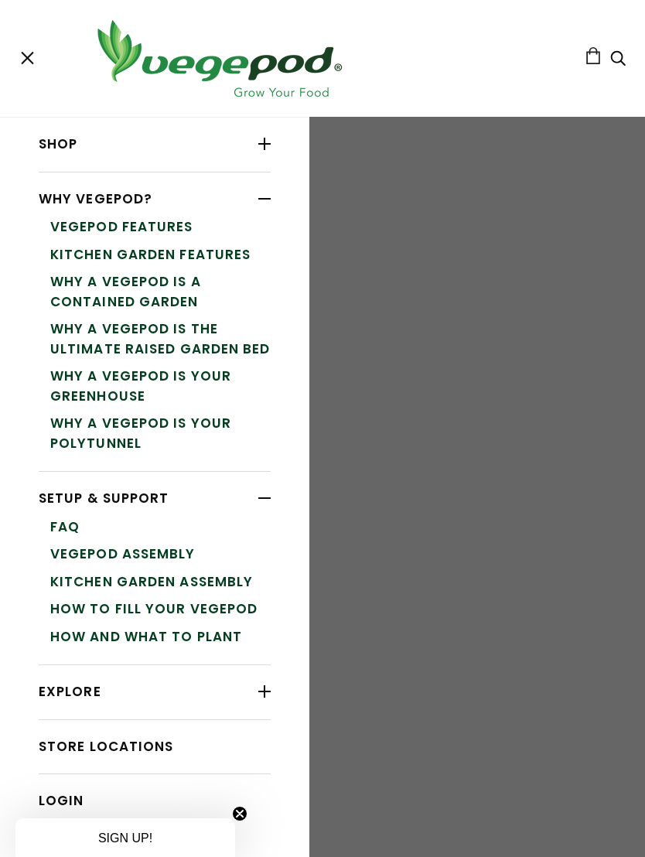
click at [125, 524] on link "FAQ" at bounding box center [160, 527] width 220 height 28
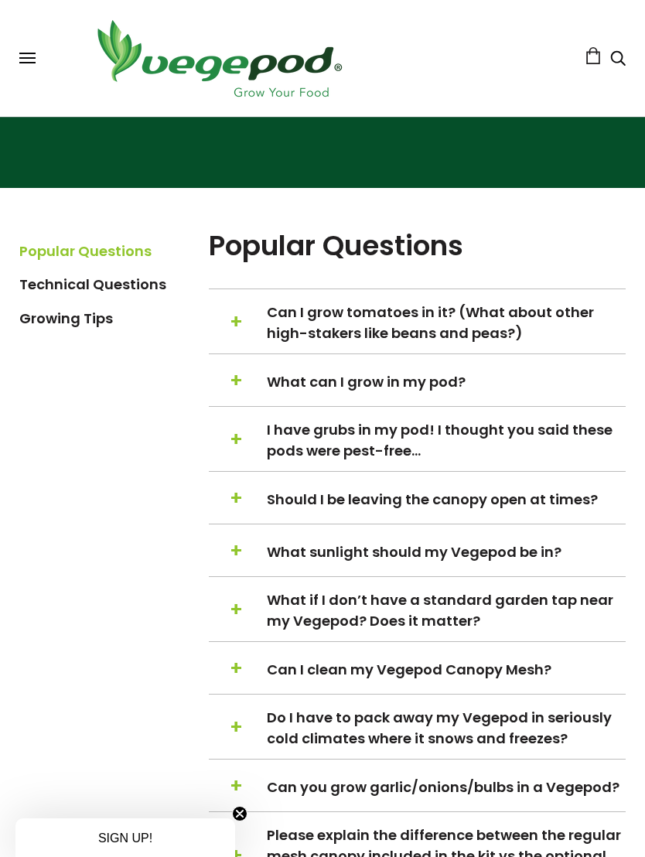
scroll to position [322, 0]
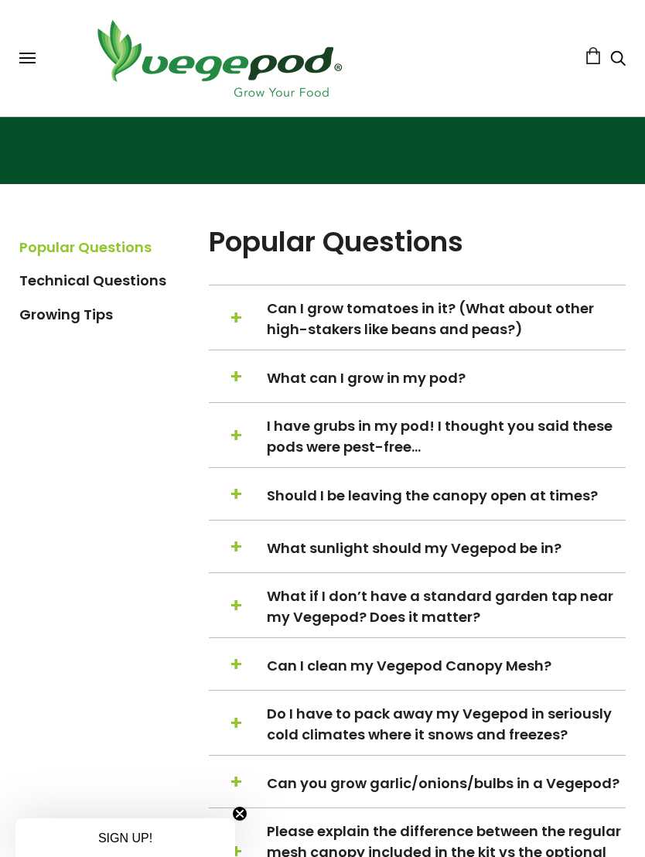
click at [355, 448] on span "I have grubs in my pod! I thought you said these pods were pest-free…" at bounding box center [445, 436] width 356 height 42
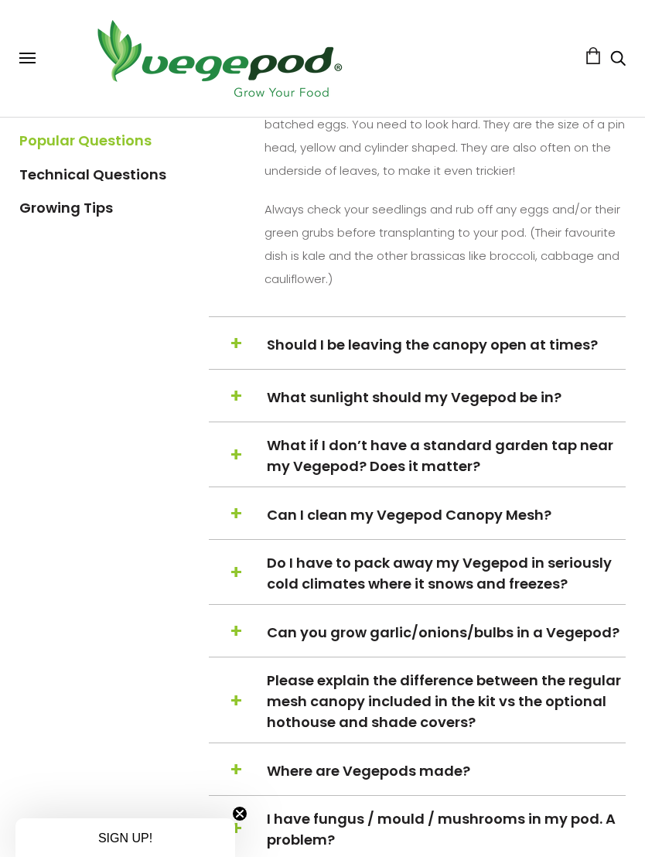
scroll to position [1061, 0]
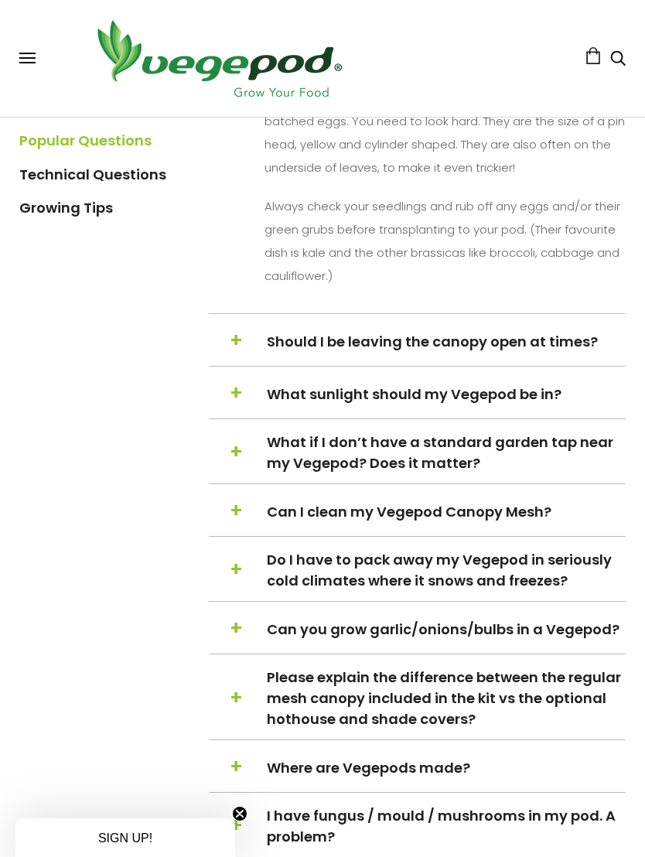
click at [452, 352] on span "Should I be leaving the canopy open at times?" at bounding box center [445, 341] width 356 height 21
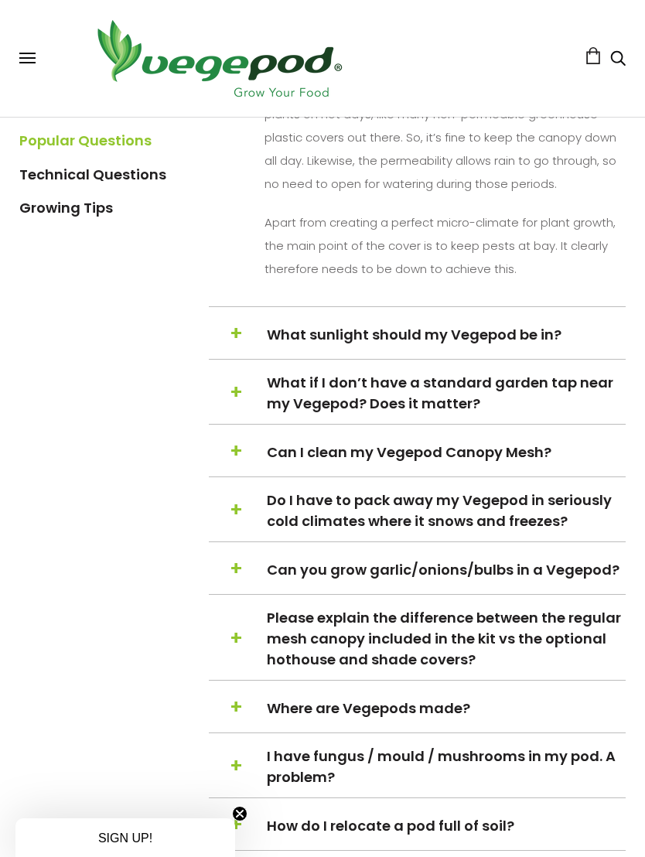
scroll to position [1005, 0]
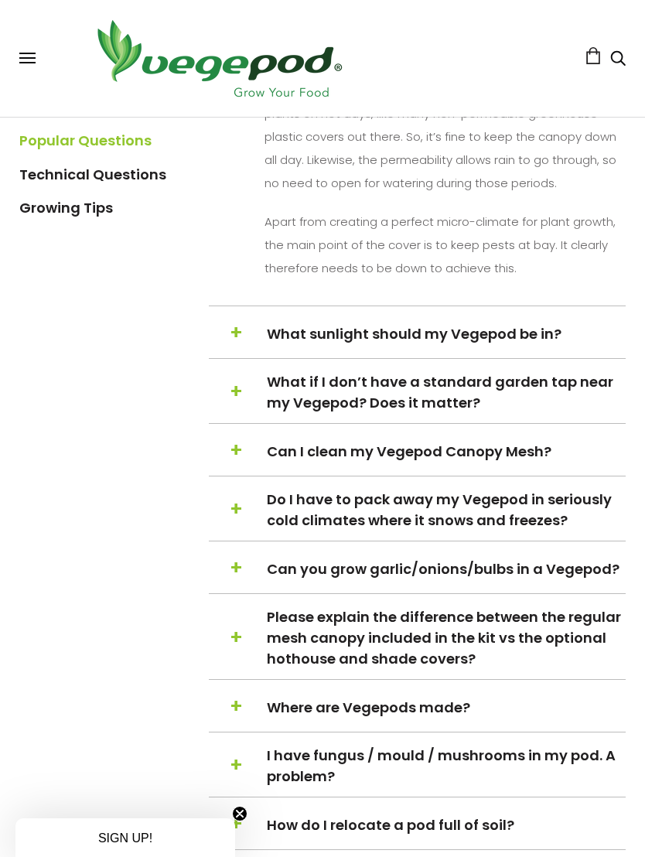
click at [496, 348] on h5 "+ − What sunlight should my Vegepod be in?" at bounding box center [417, 333] width 417 height 29
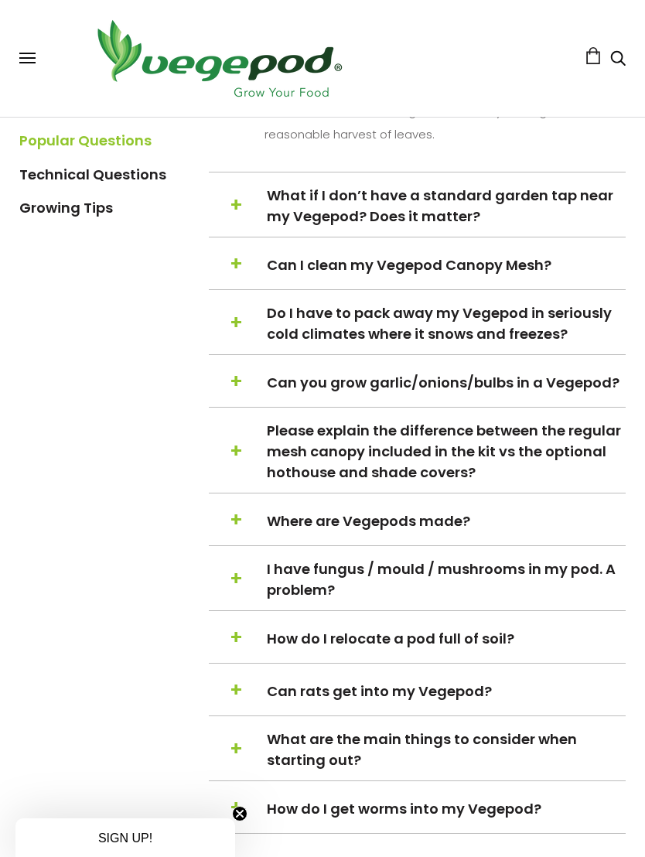
click at [516, 279] on h5 "+ − Can I clean my Vegepod Canopy Mesh?" at bounding box center [417, 264] width 417 height 29
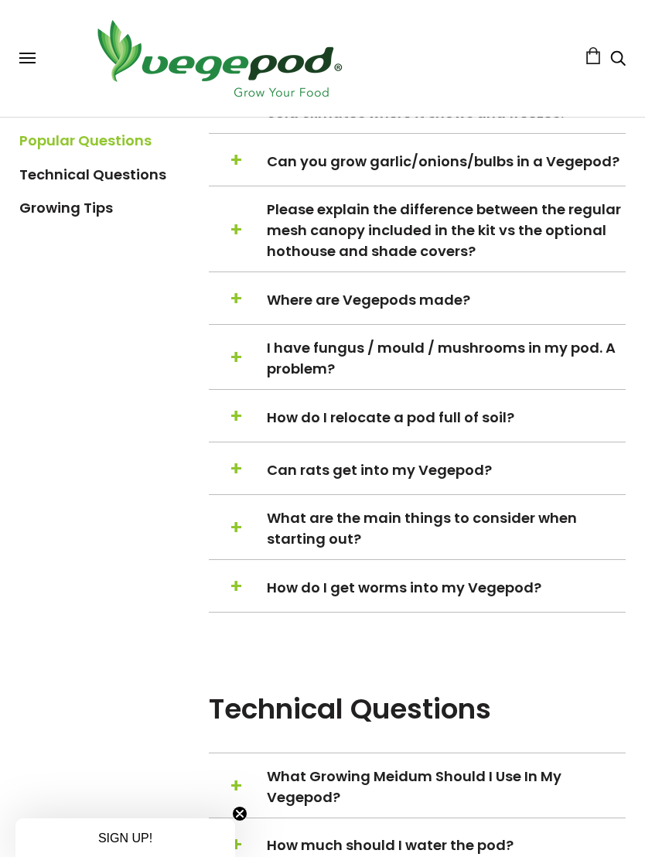
scroll to position [996, 0]
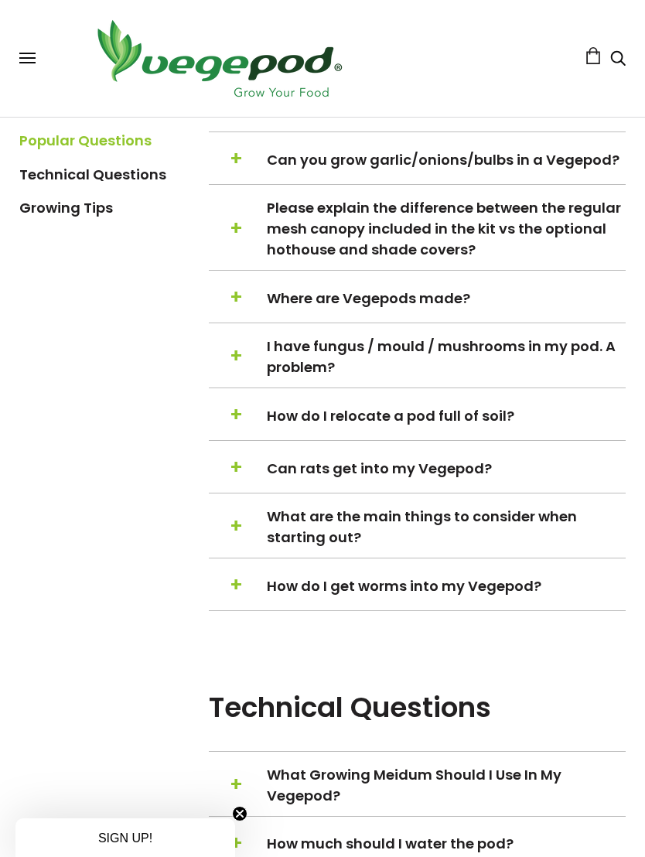
click at [452, 479] on span "Can rats get into my Vegepod?" at bounding box center [445, 468] width 356 height 21
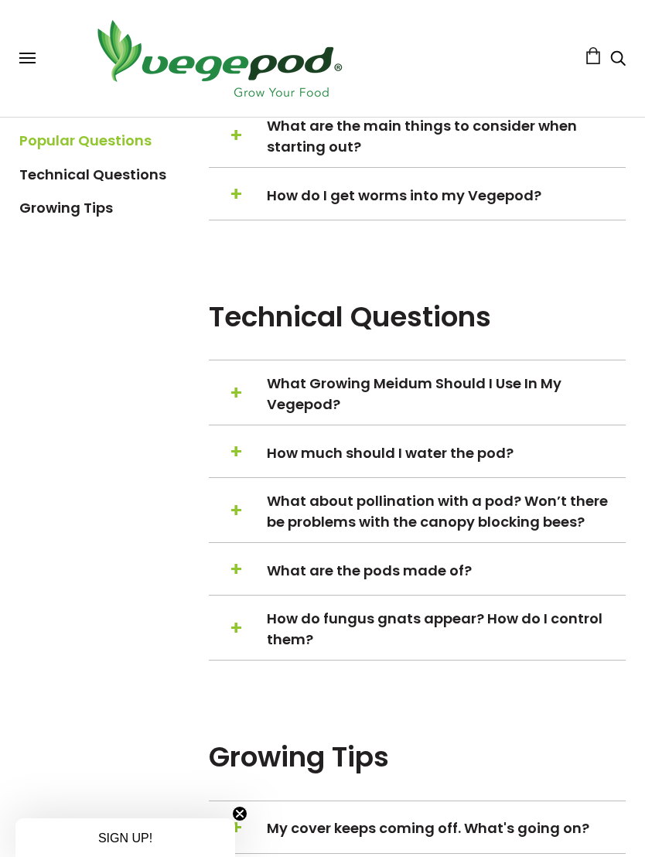
scroll to position [2006, 0]
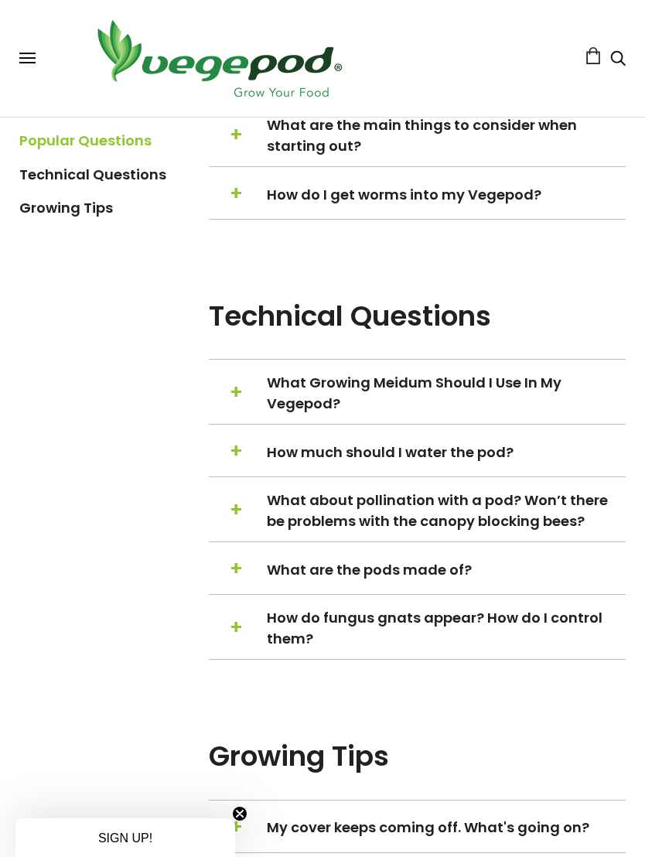
click at [525, 531] on span "What about pollination with a pod? Won’t there be problems with the canopy bloc…" at bounding box center [445, 510] width 356 height 42
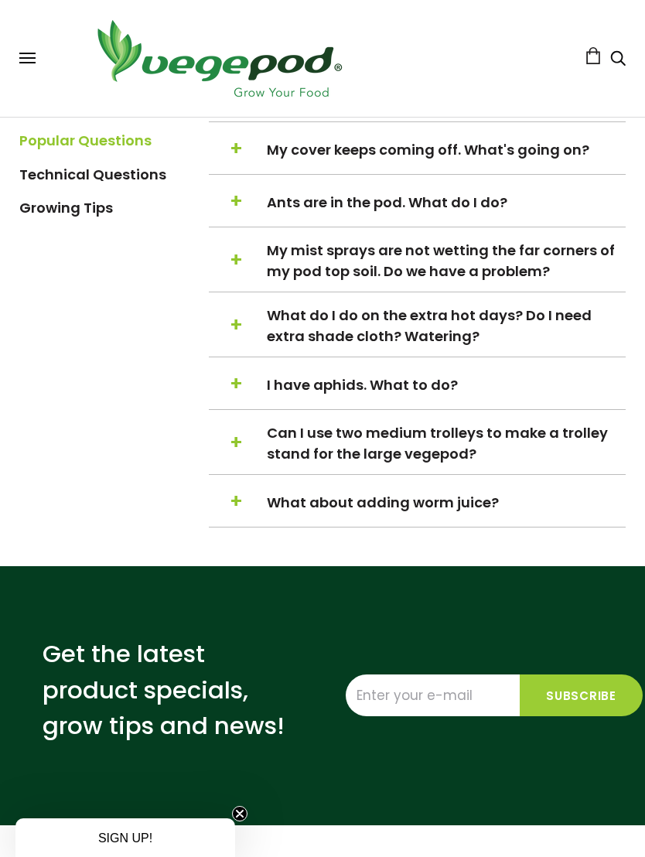
scroll to position [2657, 0]
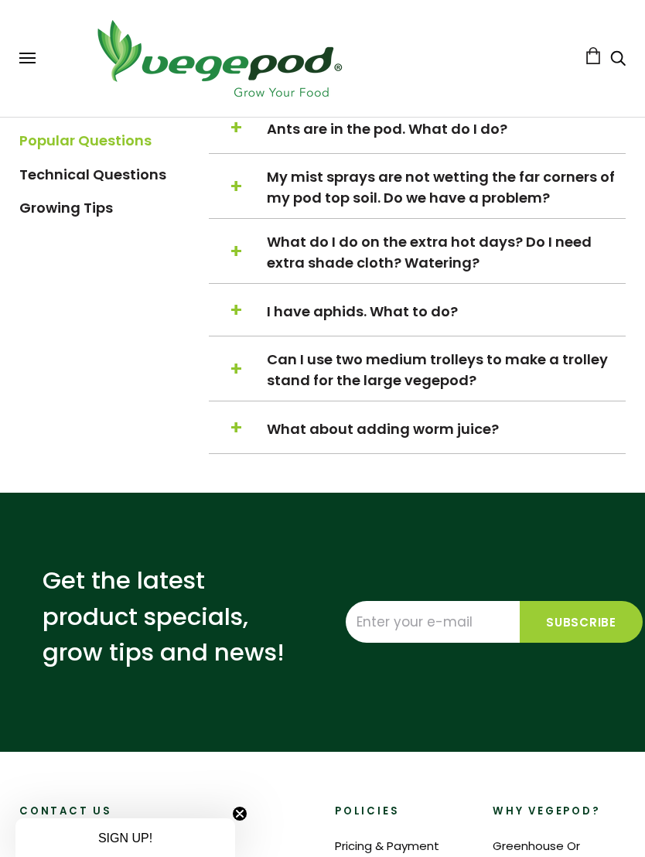
click at [539, 390] on span "Can I use two medium trolleys to make a trolley stand for the large vegepod?" at bounding box center [445, 370] width 356 height 42
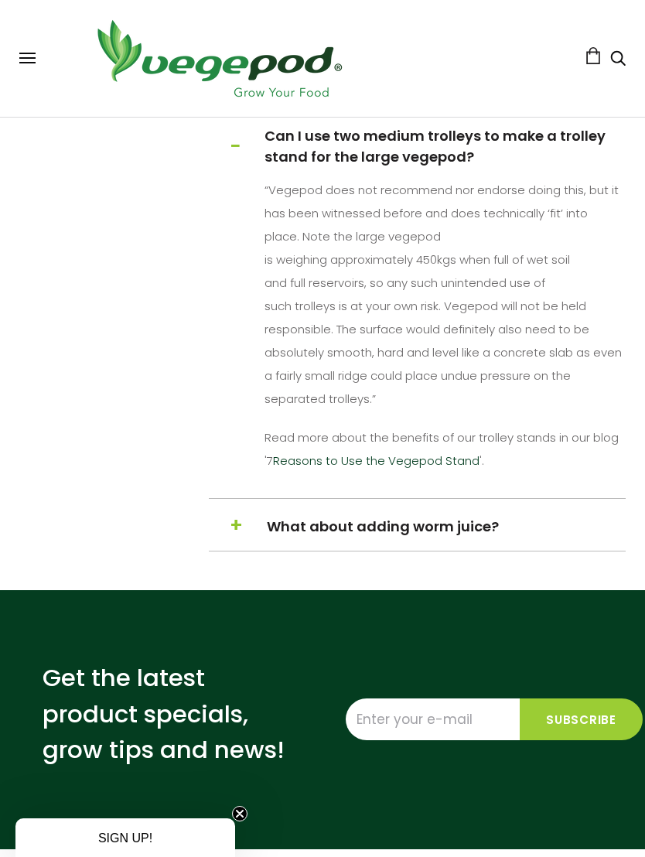
scroll to position [2265, 0]
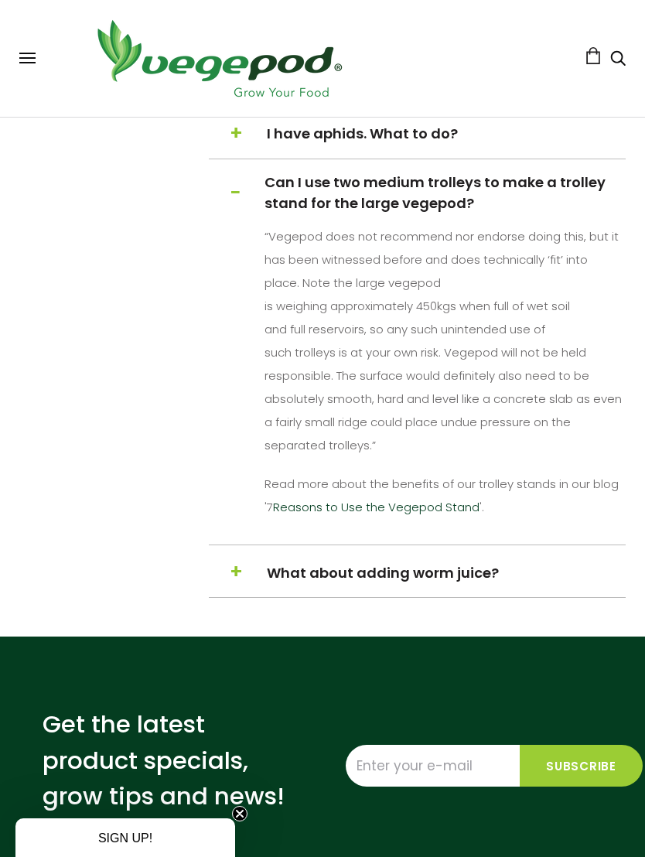
click at [470, 583] on span "What about adding worm juice?" at bounding box center [445, 572] width 356 height 21
